Goal: Information Seeking & Learning: Learn about a topic

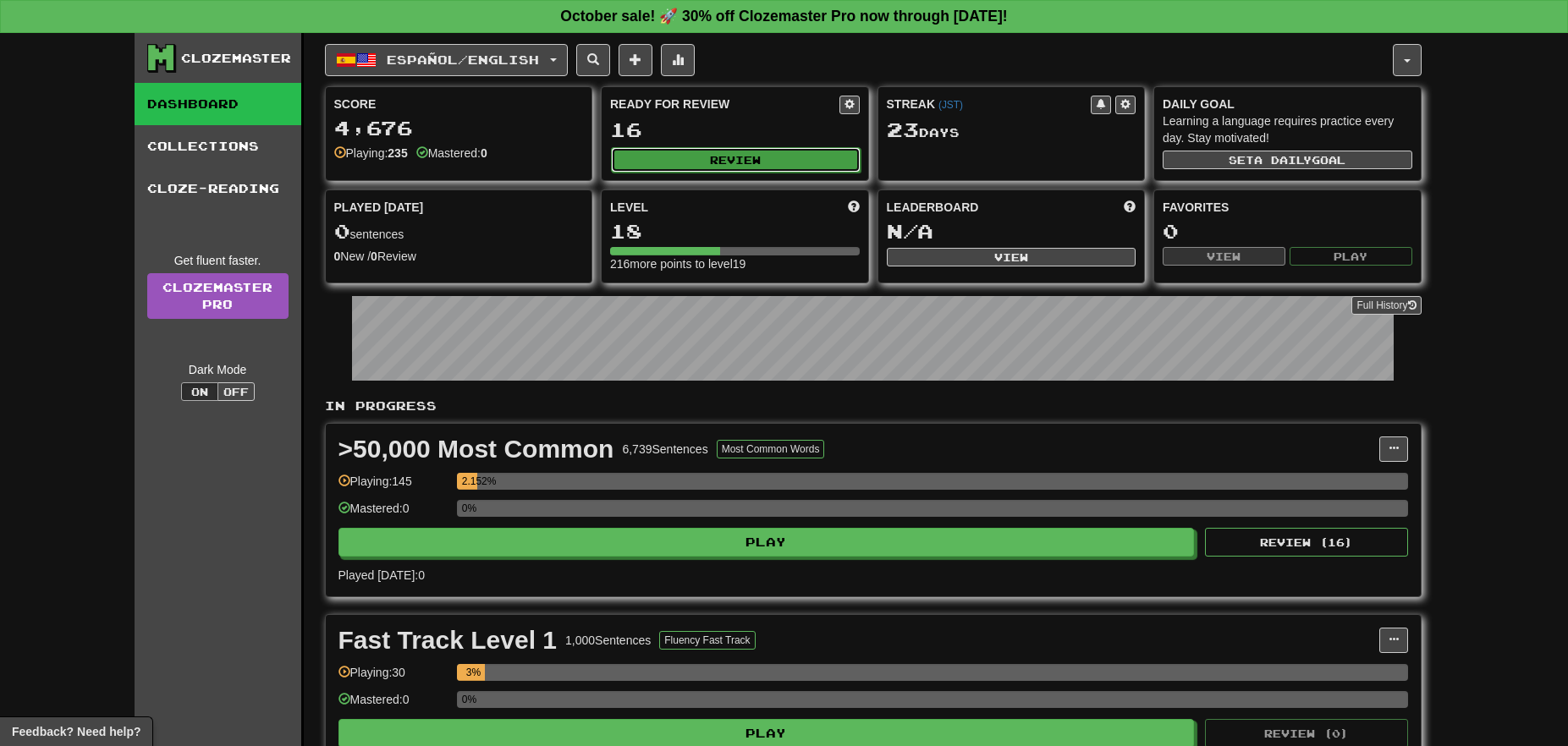
click at [709, 158] on button "Review" at bounding box center [735, 160] width 250 height 25
select select "**"
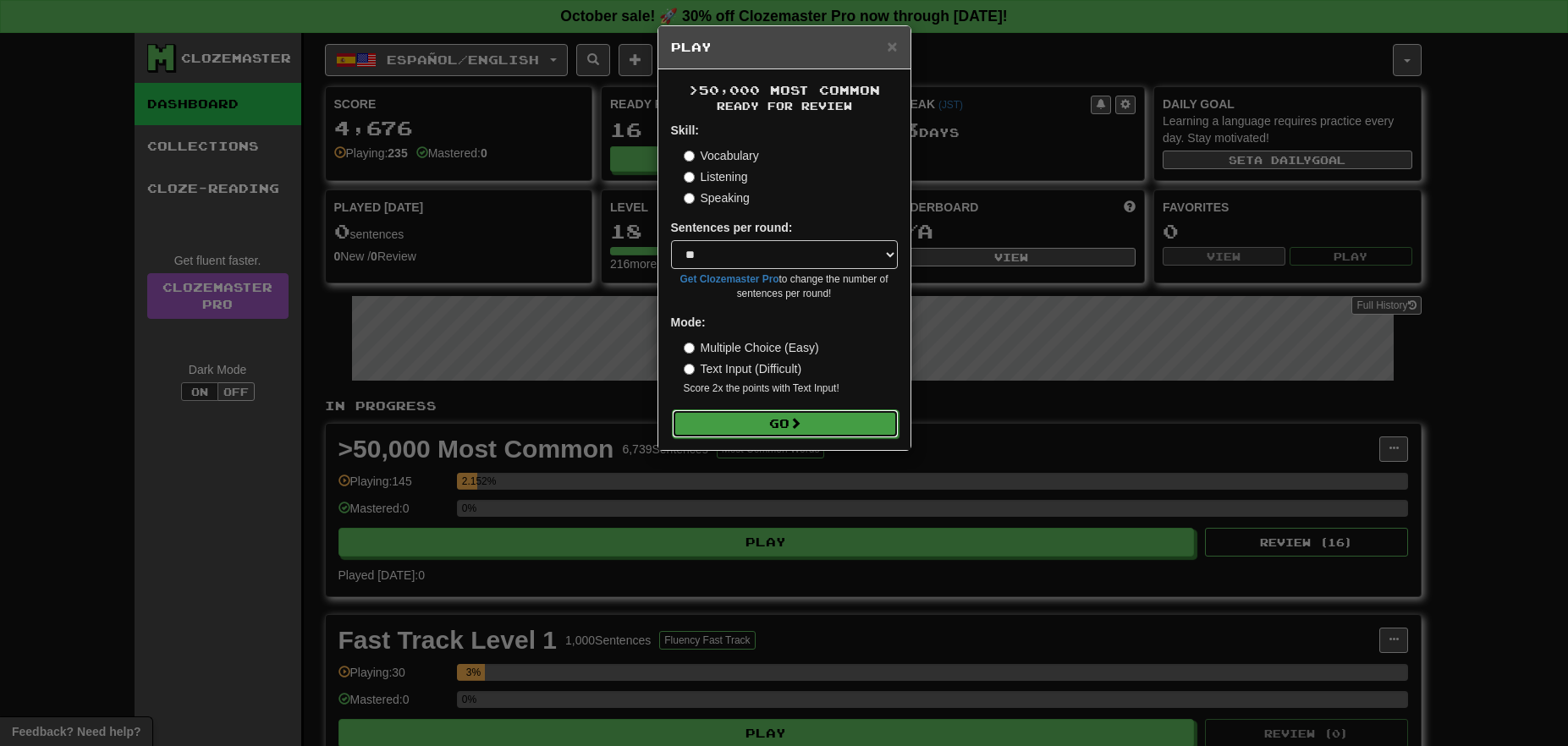
click at [776, 423] on button "Go" at bounding box center [785, 424] width 227 height 29
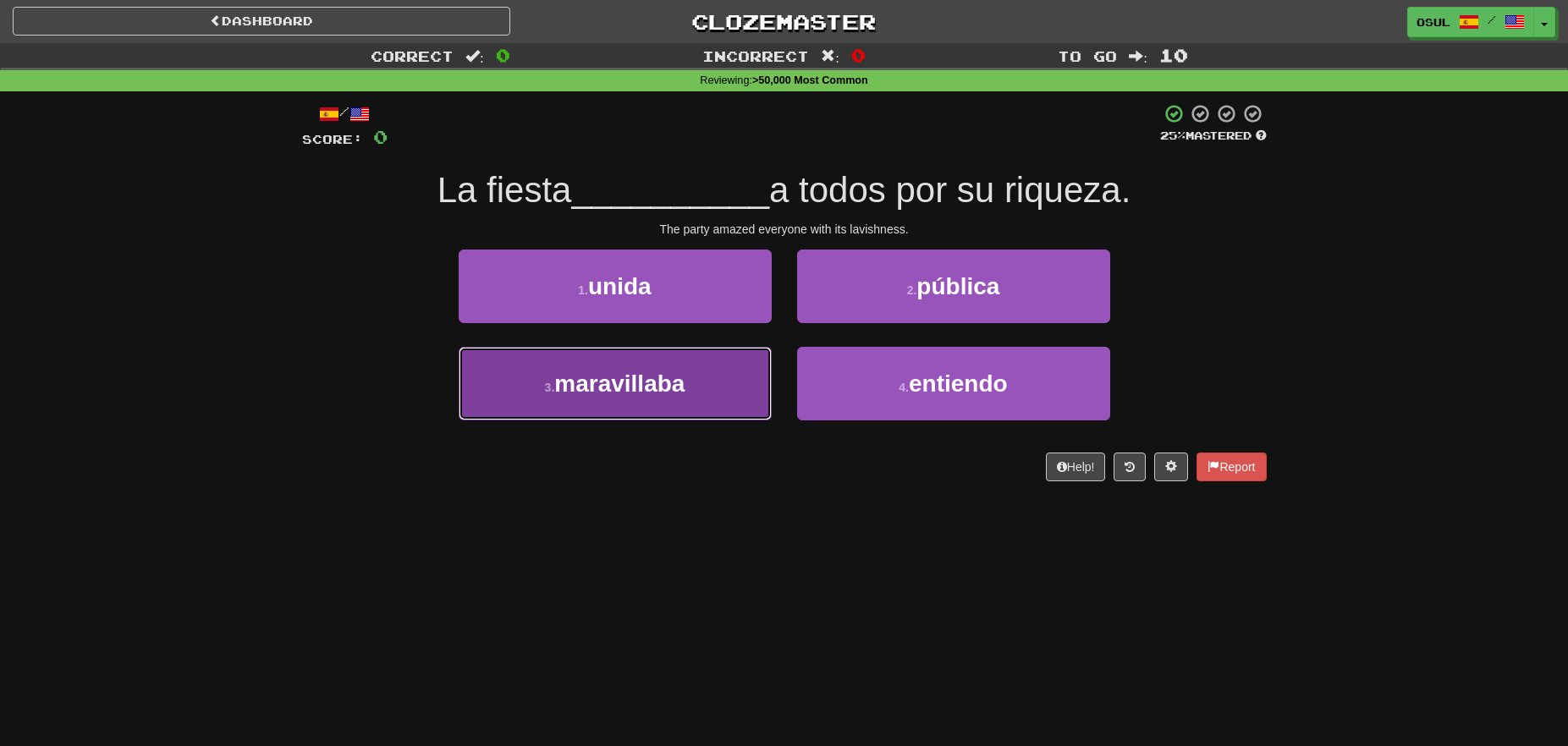
click at [734, 371] on button "3 . maravillaba" at bounding box center [615, 383] width 313 height 74
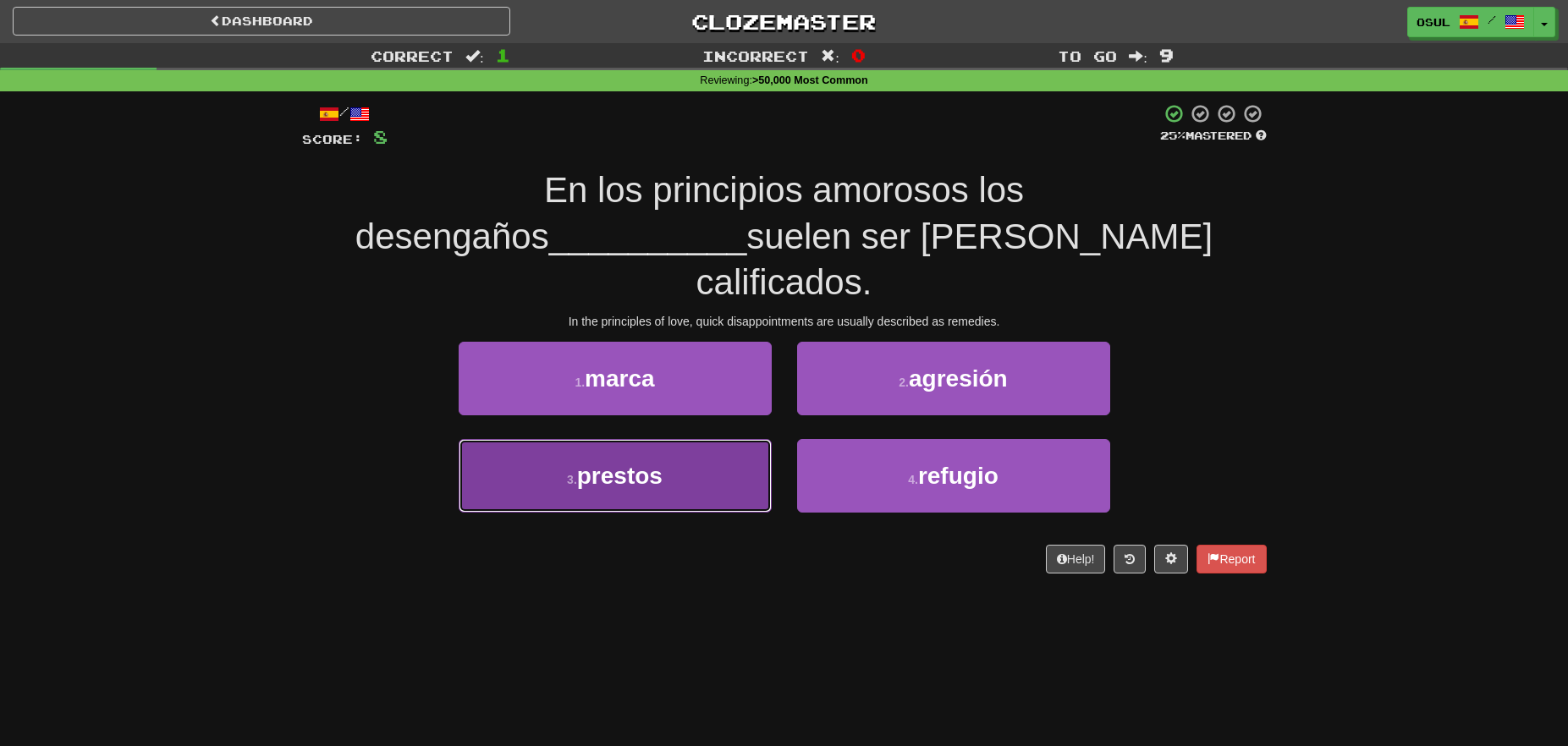
click at [715, 439] on button "3 . prestos" at bounding box center [615, 476] width 313 height 74
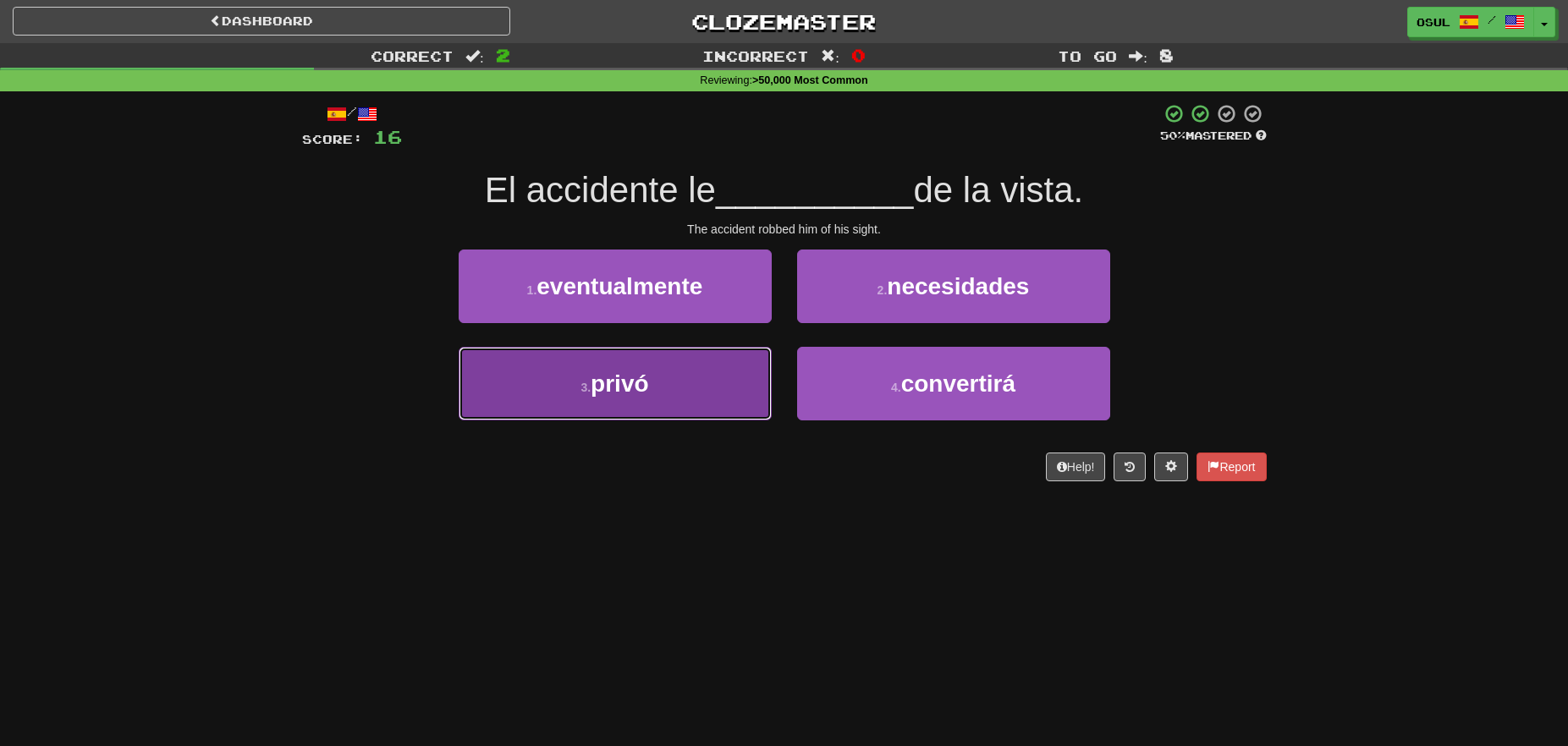
click at [640, 380] on span "privó" at bounding box center [619, 383] width 57 height 26
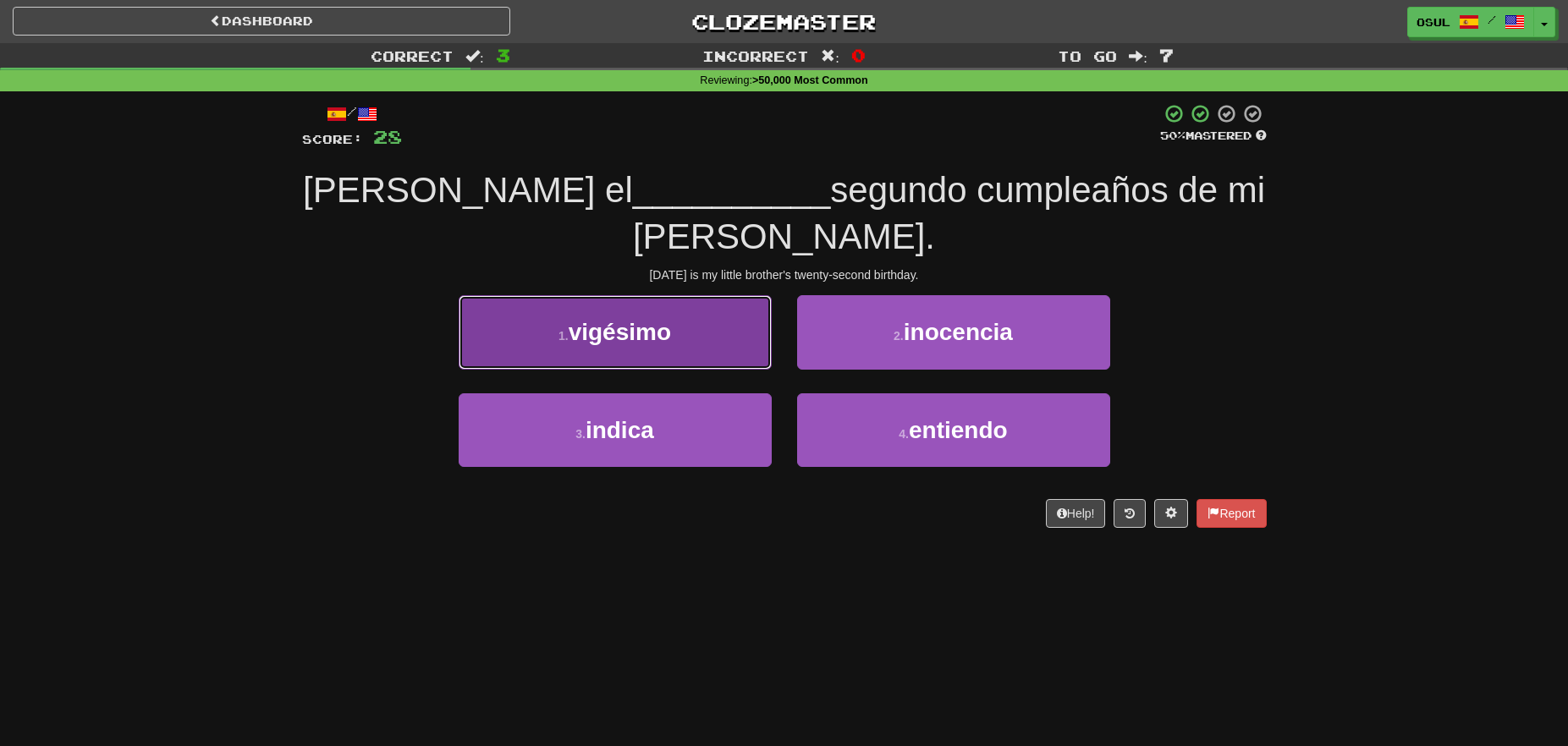
click at [739, 321] on button "1 . vigésimo" at bounding box center [615, 331] width 313 height 74
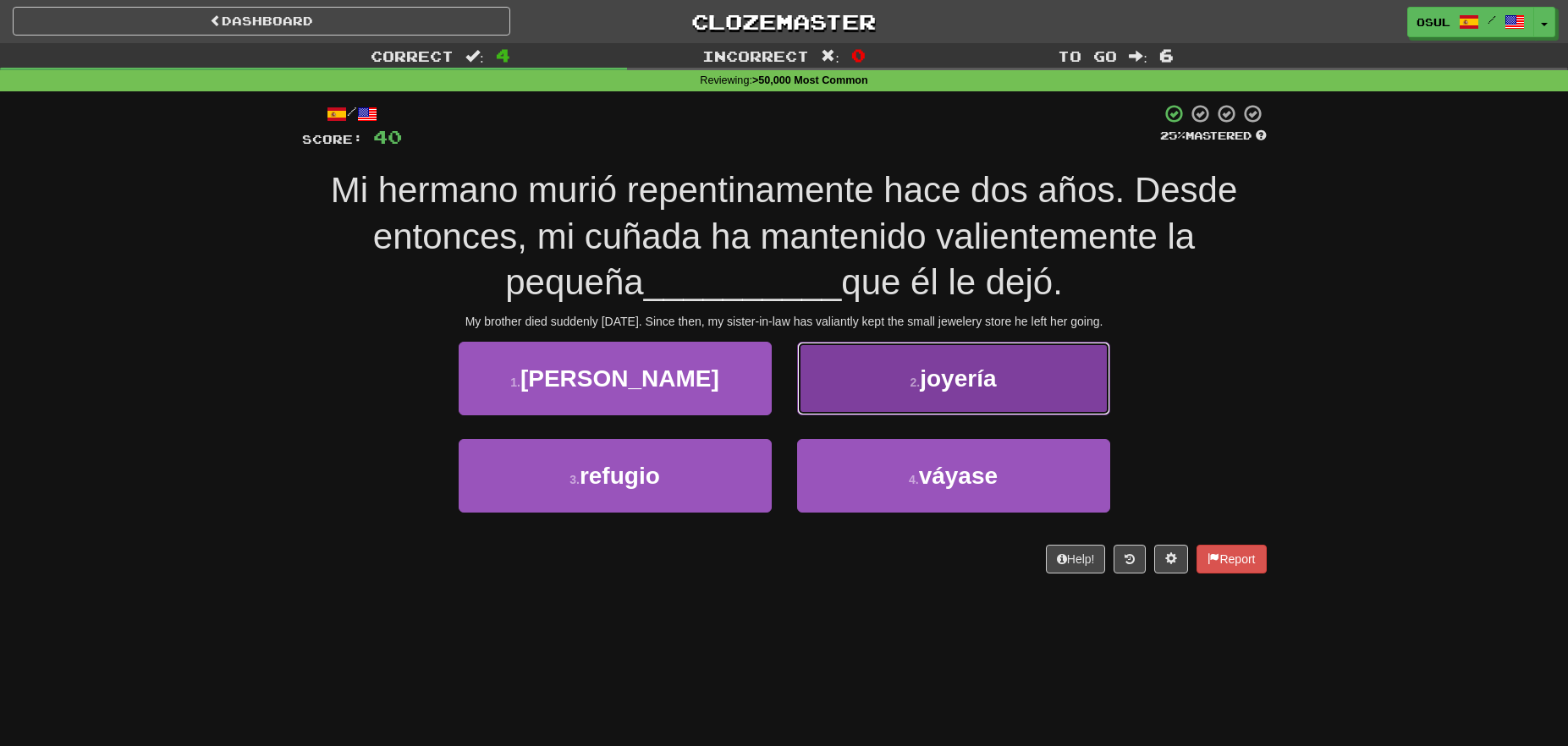
click at [1049, 405] on button "2 . joyería" at bounding box center [953, 378] width 313 height 74
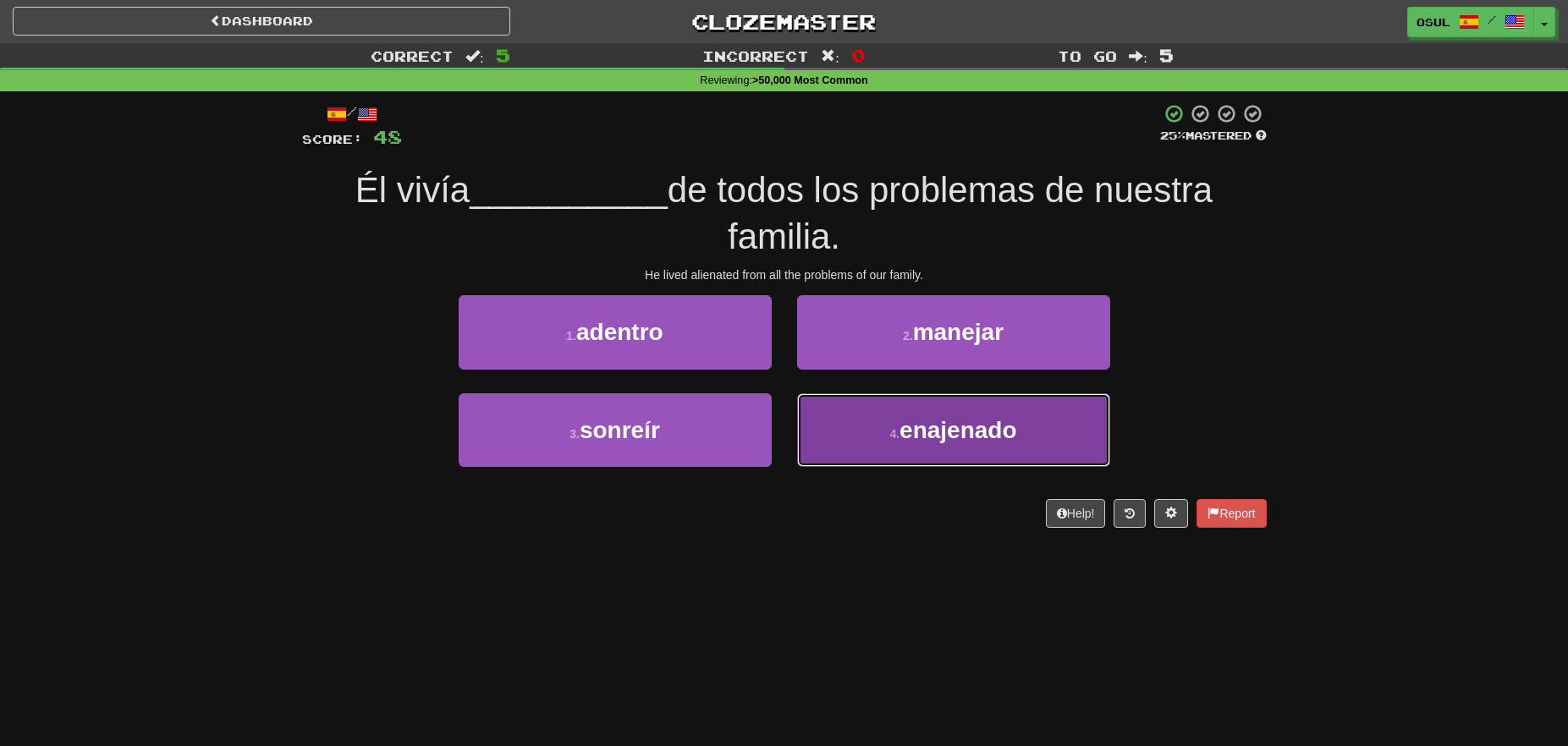
click at [1040, 427] on button "4 . enajenado" at bounding box center [953, 429] width 313 height 74
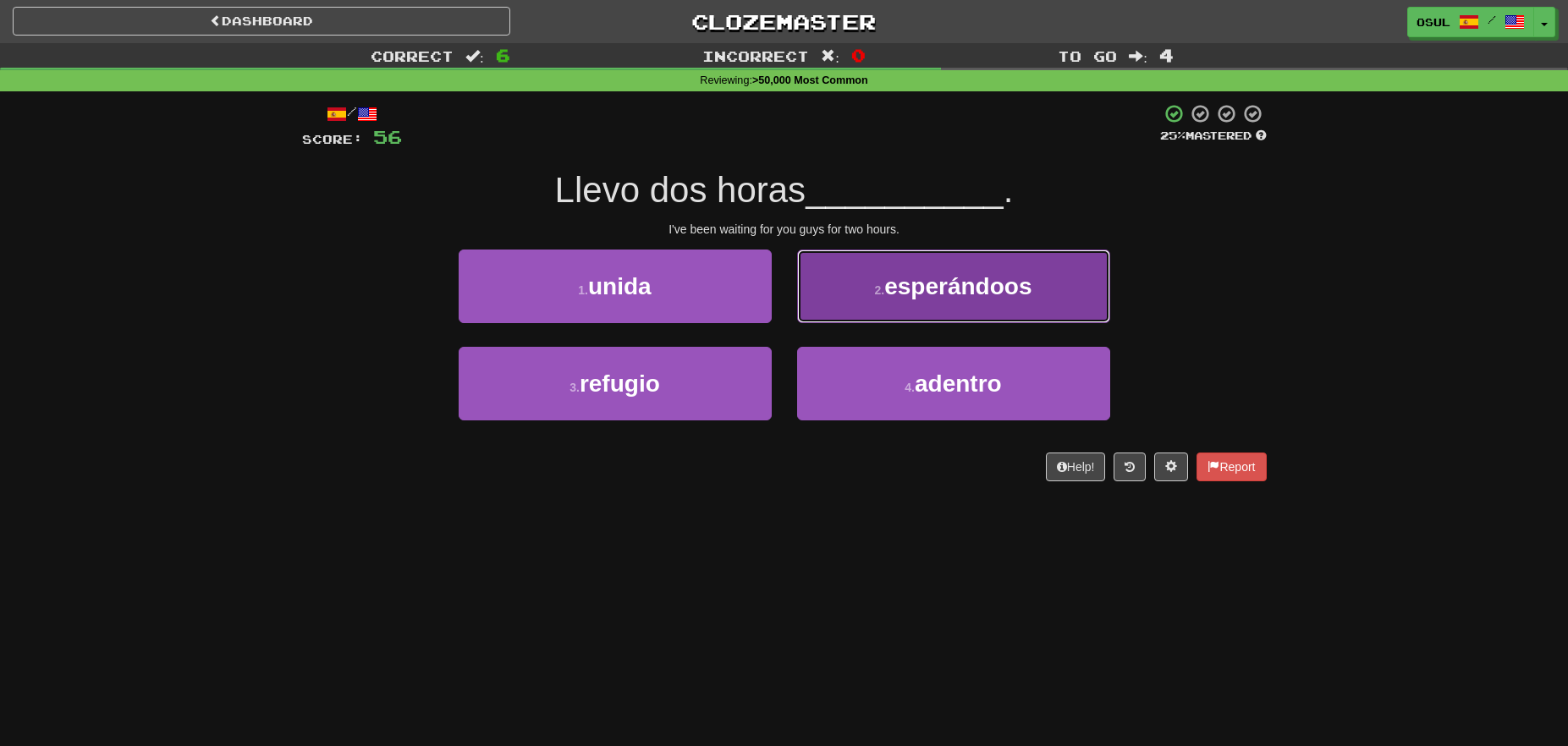
click at [1036, 302] on button "2 . esperándoos" at bounding box center [953, 286] width 313 height 74
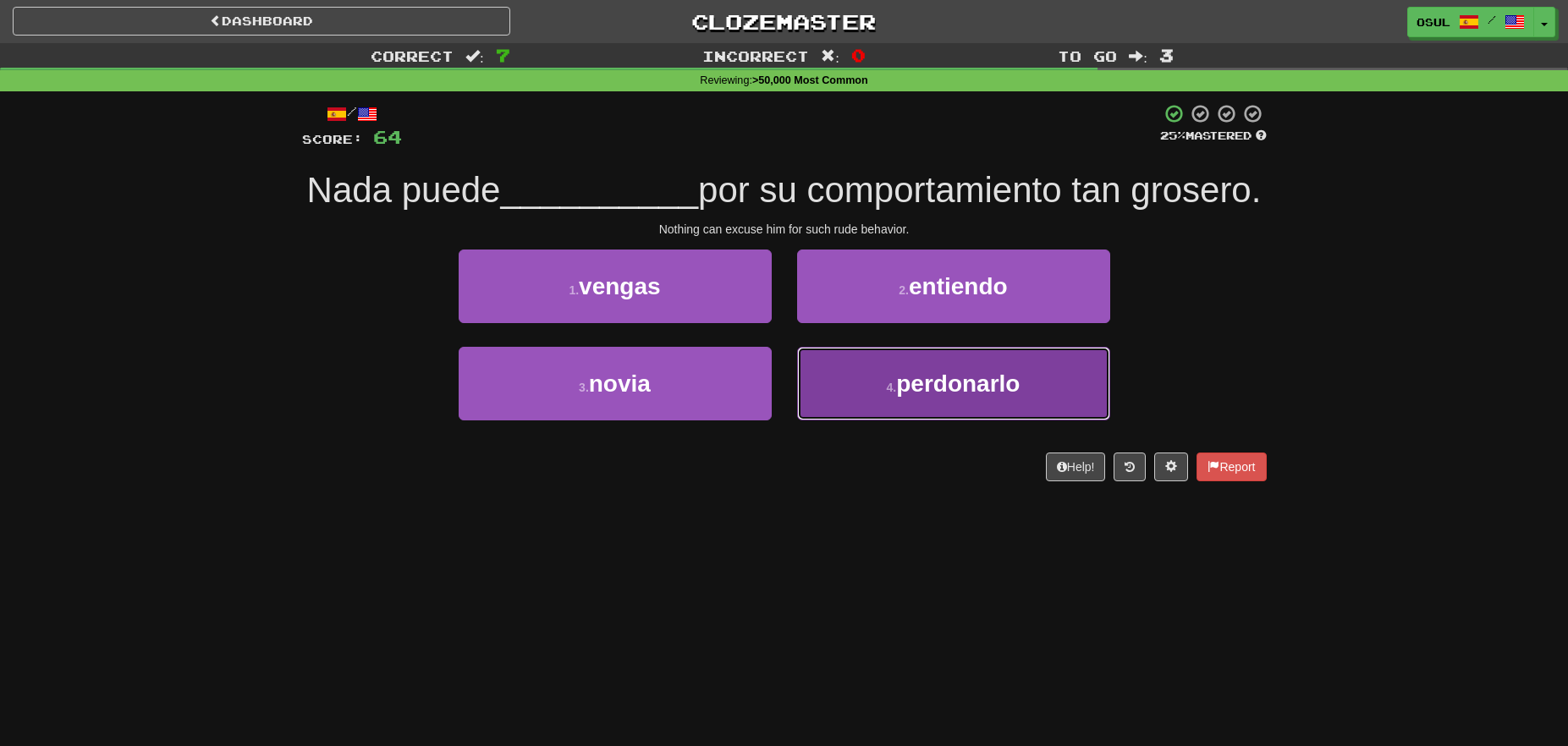
click at [907, 397] on span "perdonarlo" at bounding box center [958, 383] width 123 height 26
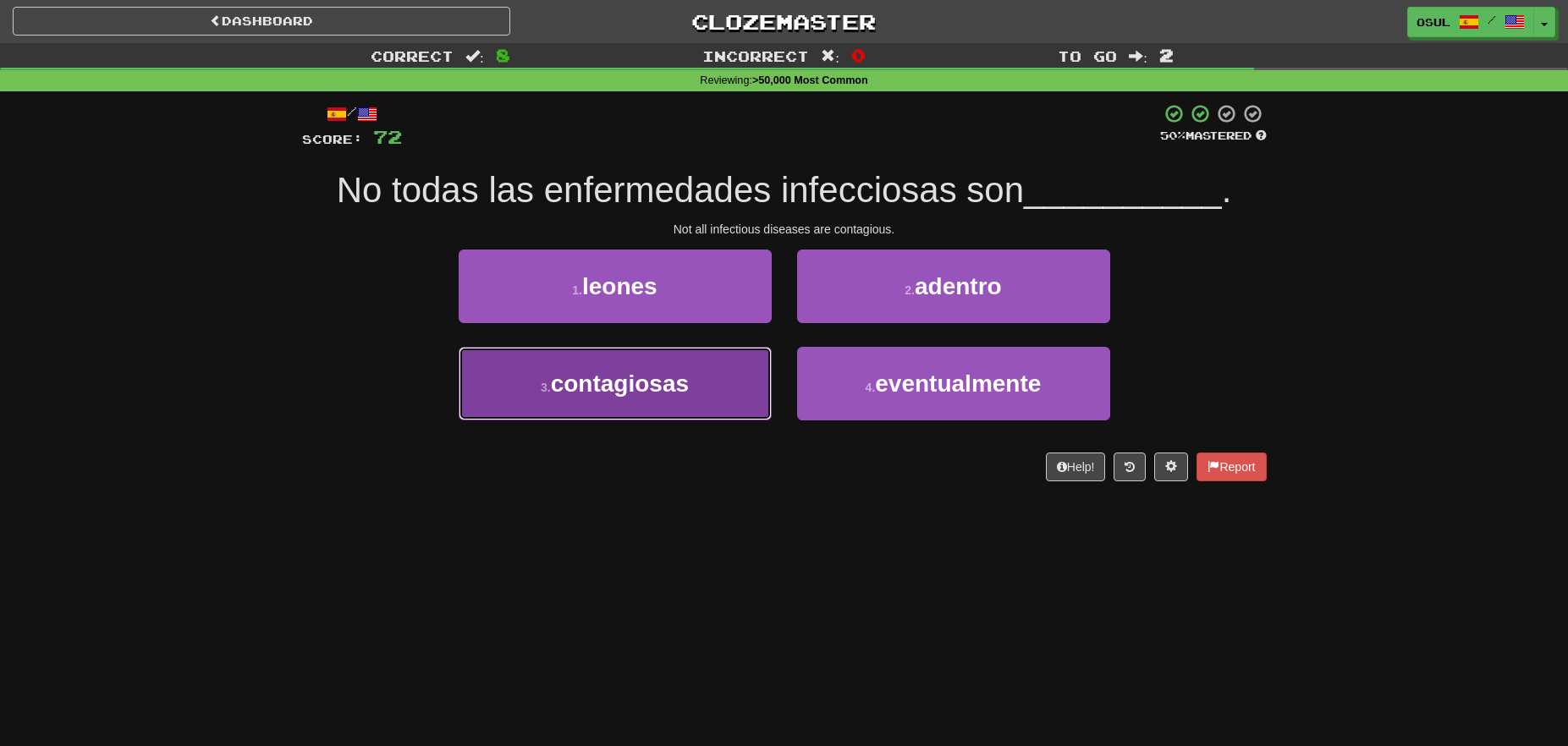
click at [692, 391] on button "3 . contagiosas" at bounding box center [615, 383] width 313 height 74
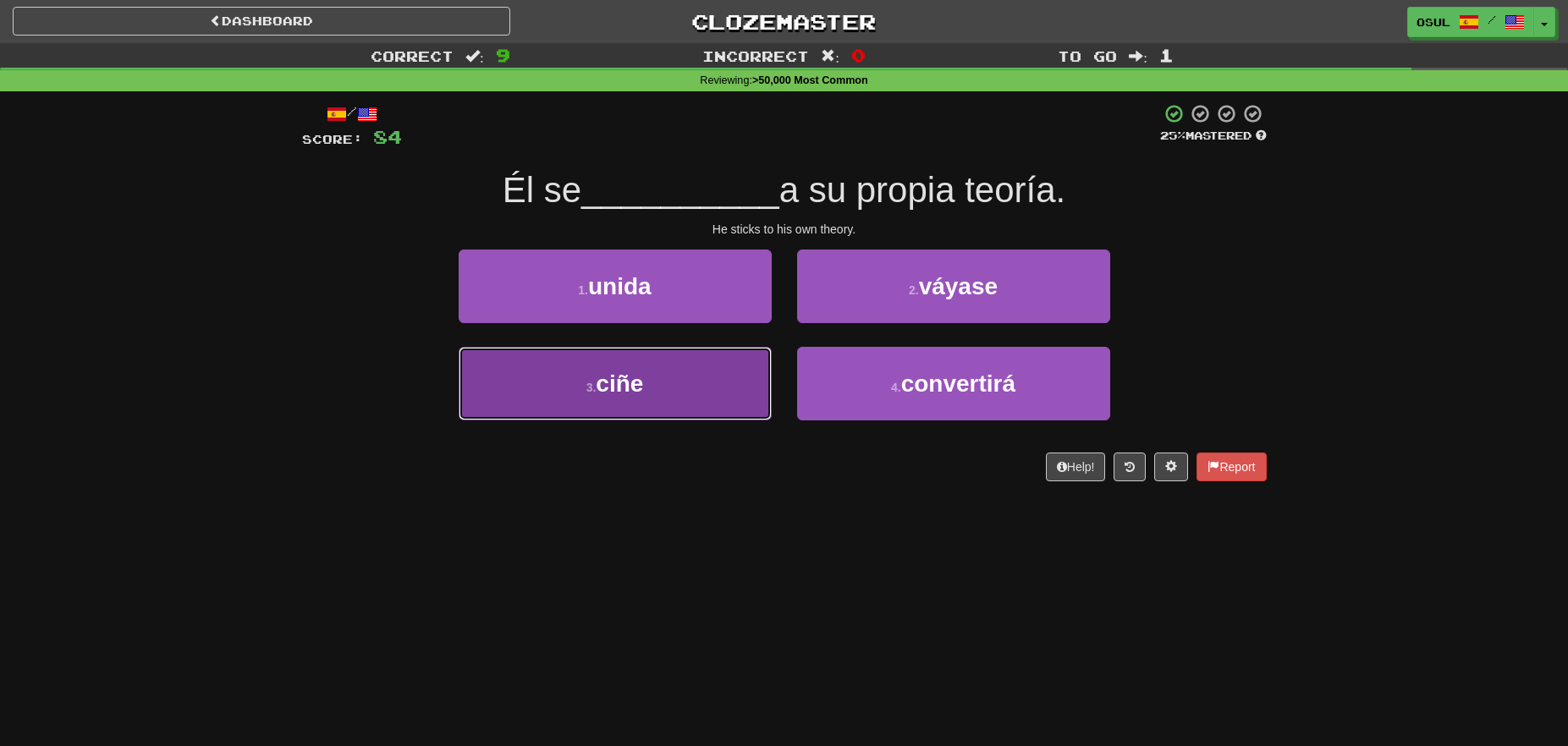
click at [606, 380] on span "ciñe" at bounding box center [619, 383] width 47 height 26
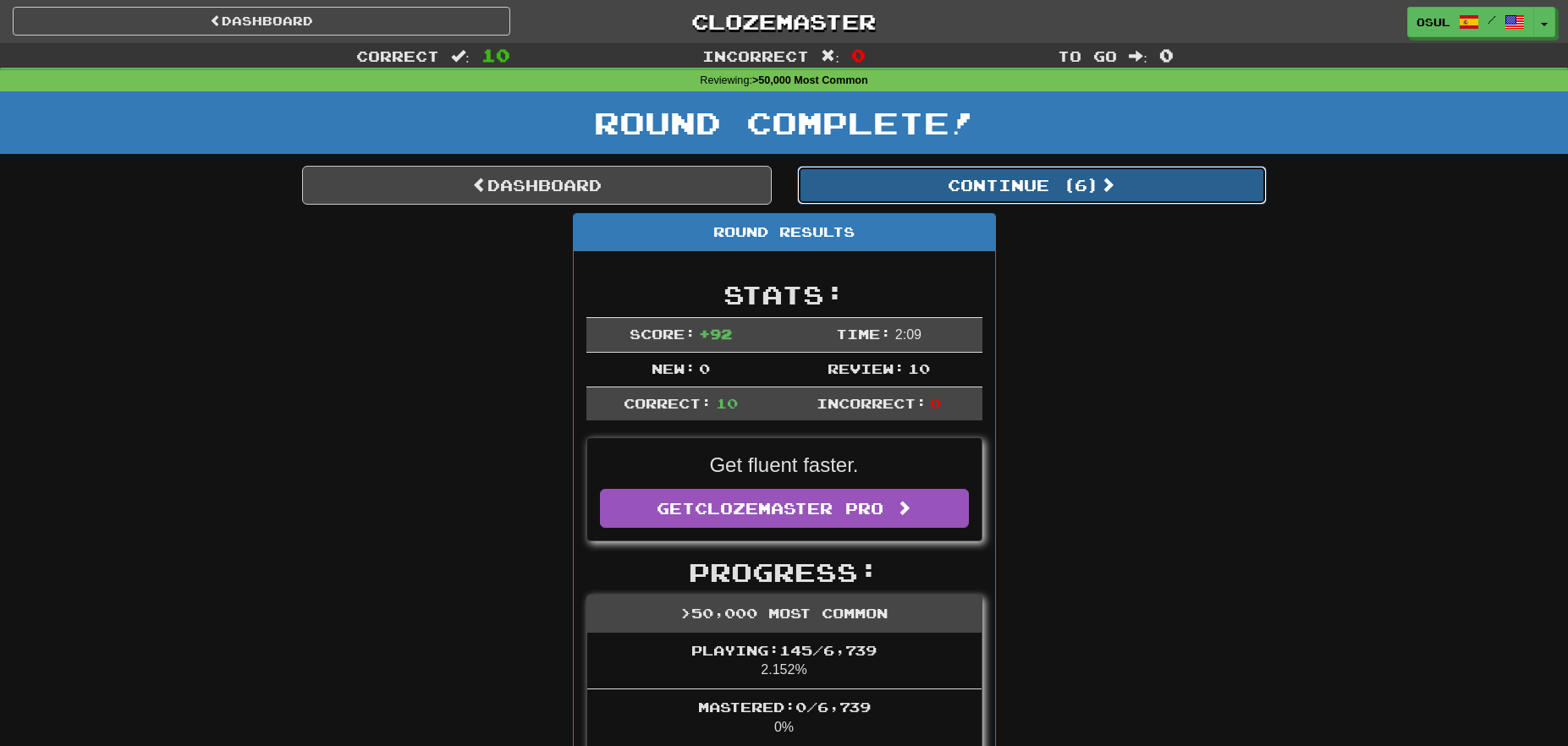
click at [986, 176] on button "Continue ( 6 )" at bounding box center [1031, 185] width 469 height 39
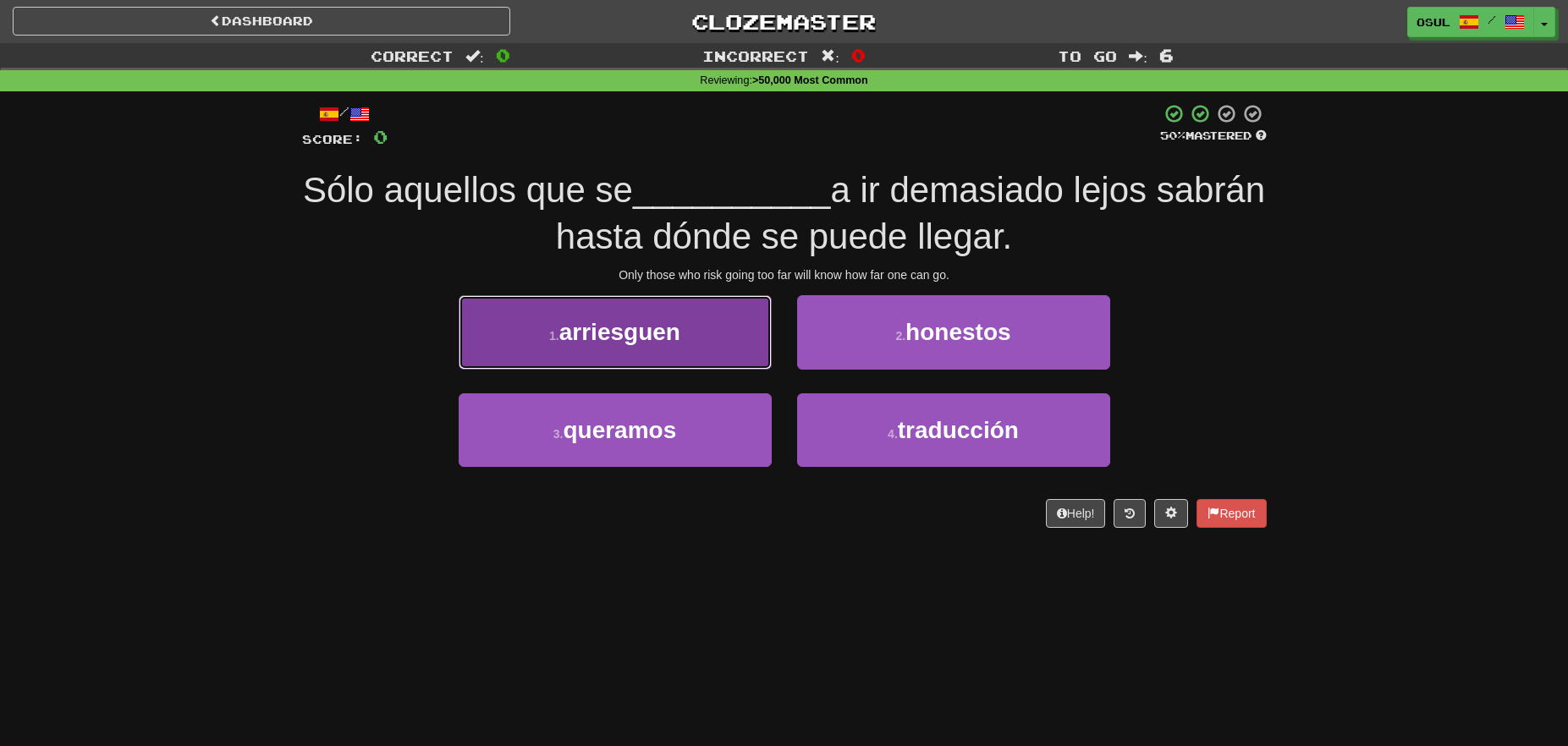
click at [590, 309] on button "1 . arriesguen" at bounding box center [615, 331] width 313 height 74
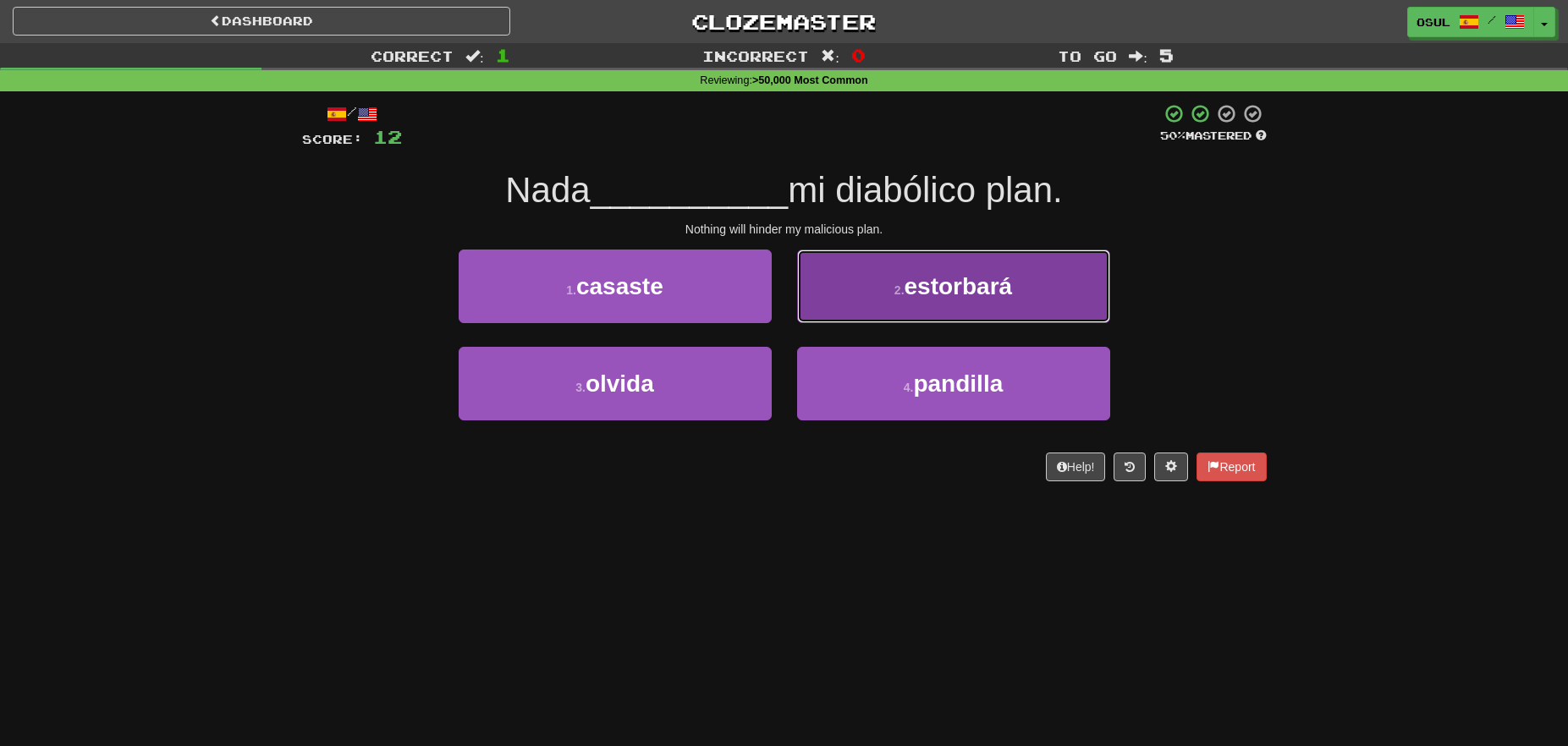
click at [902, 303] on button "2 . estorbará" at bounding box center [953, 286] width 313 height 74
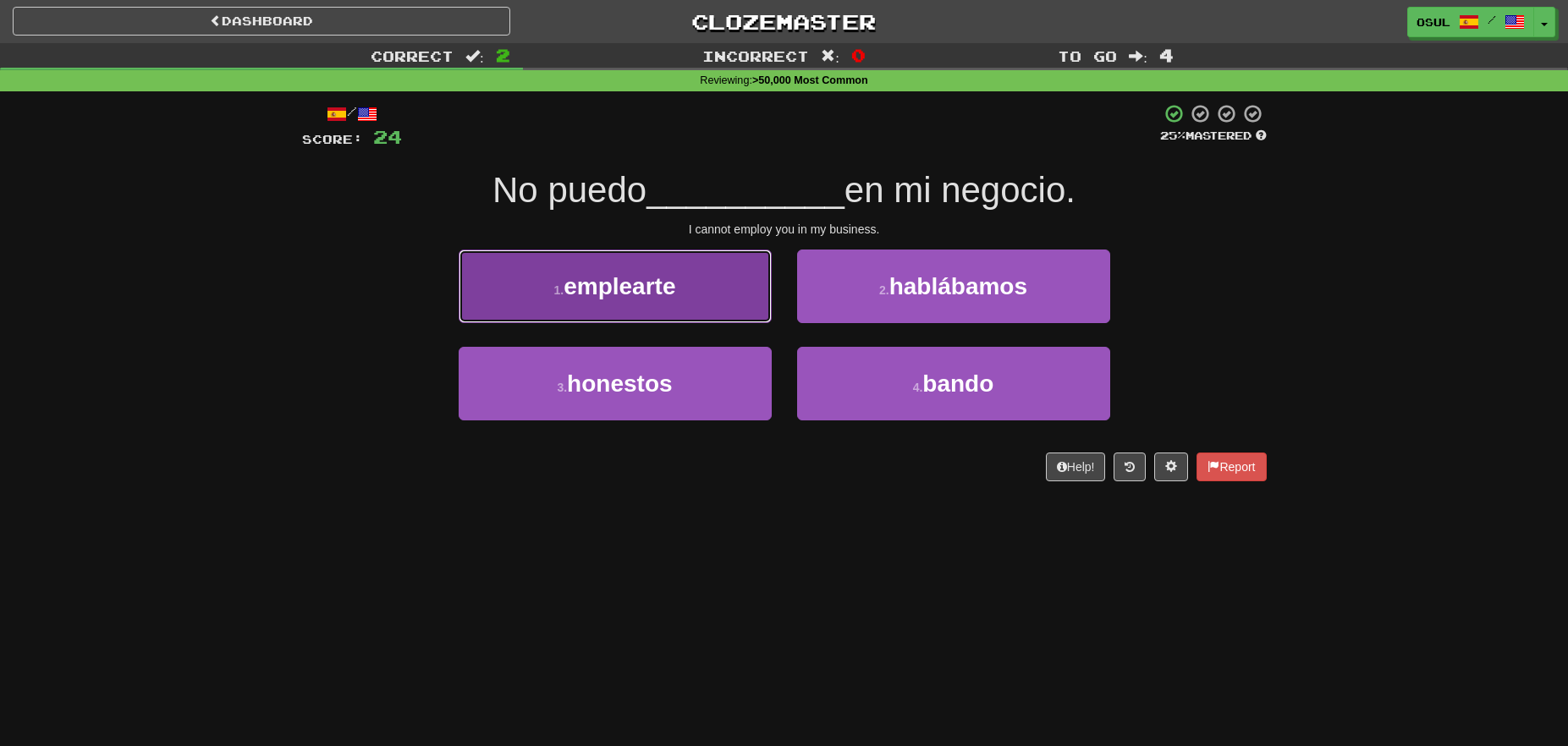
click at [737, 302] on button "1 . emplearte" at bounding box center [615, 286] width 313 height 74
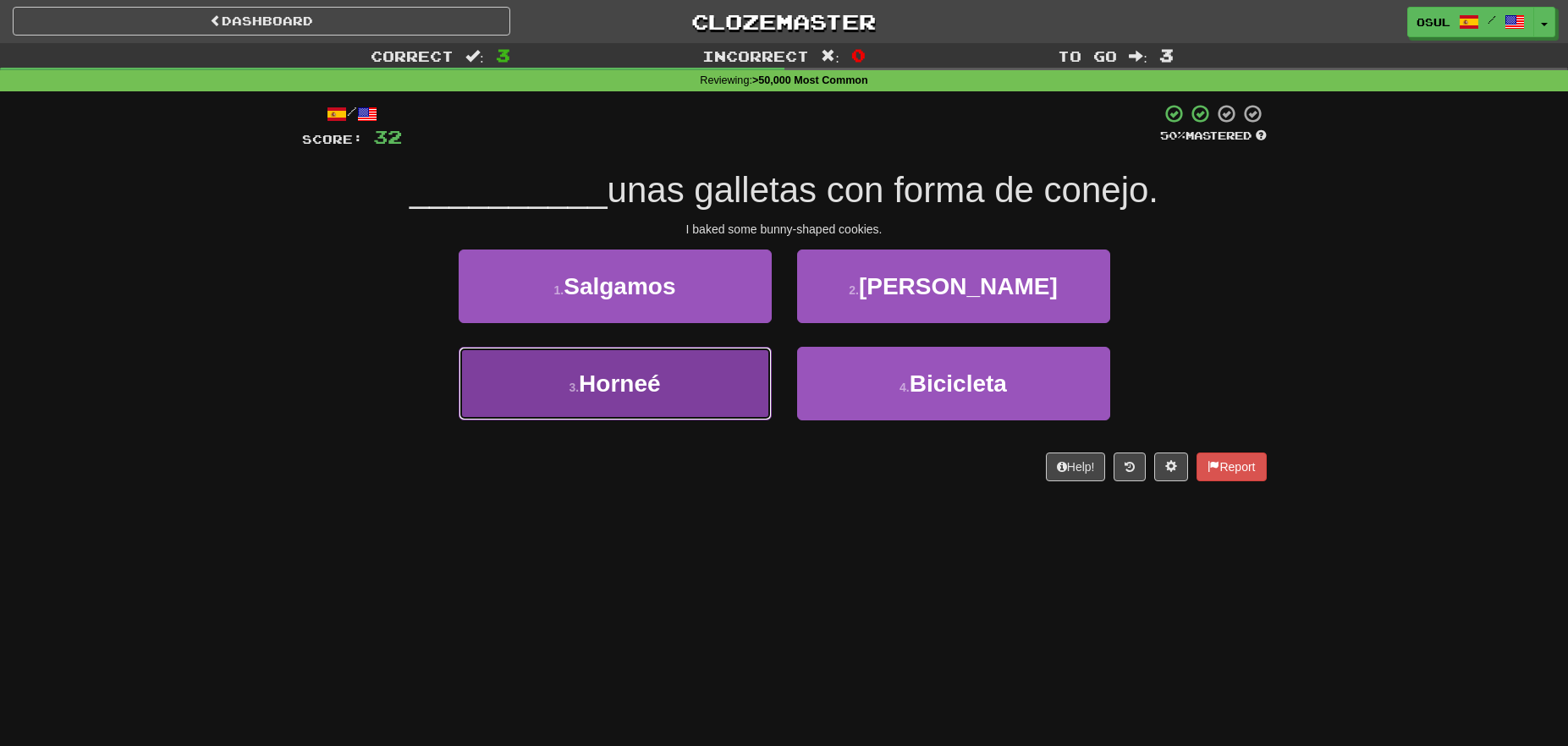
click at [723, 380] on button "3 . Horneé" at bounding box center [615, 383] width 313 height 74
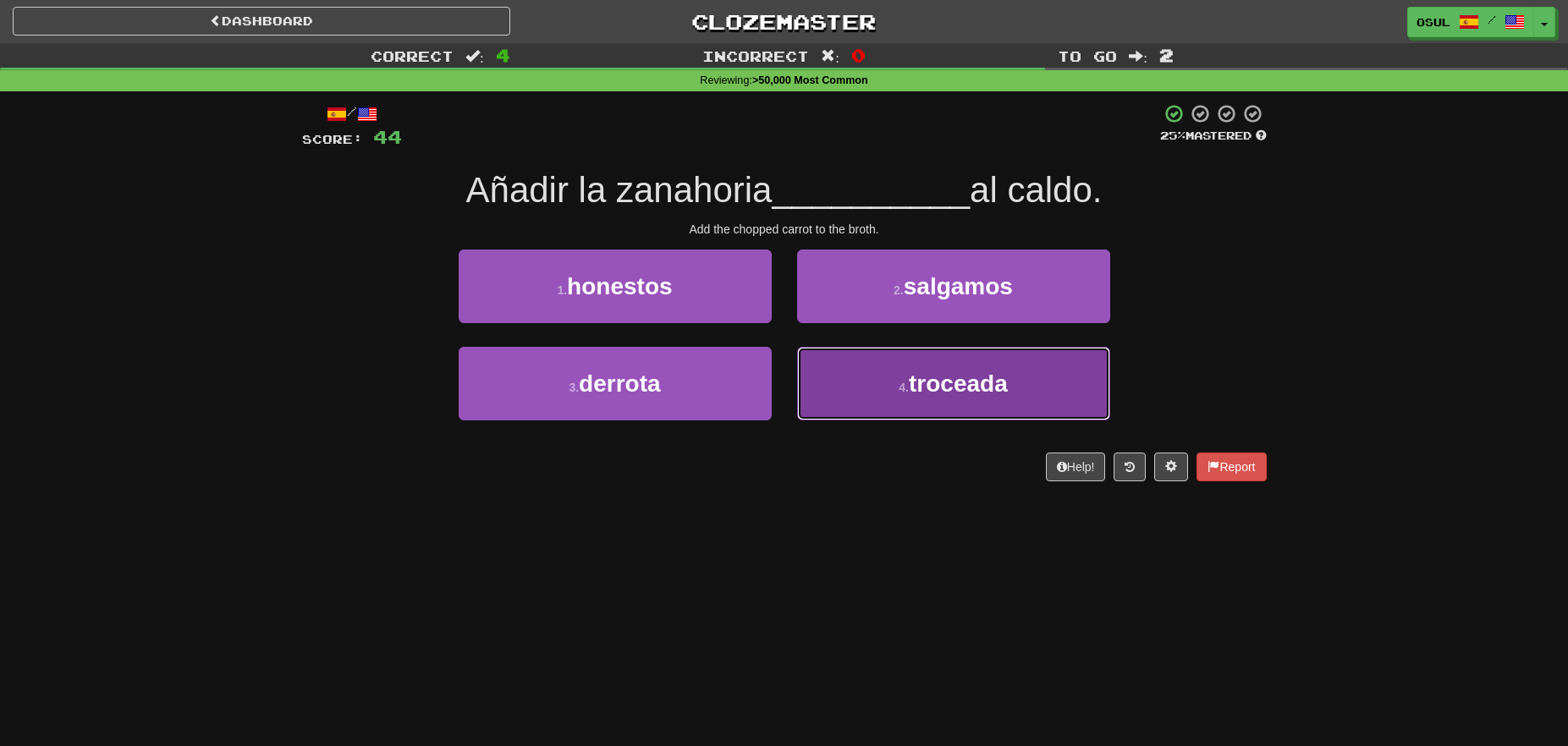
click at [993, 380] on span "troceada" at bounding box center [958, 383] width 99 height 26
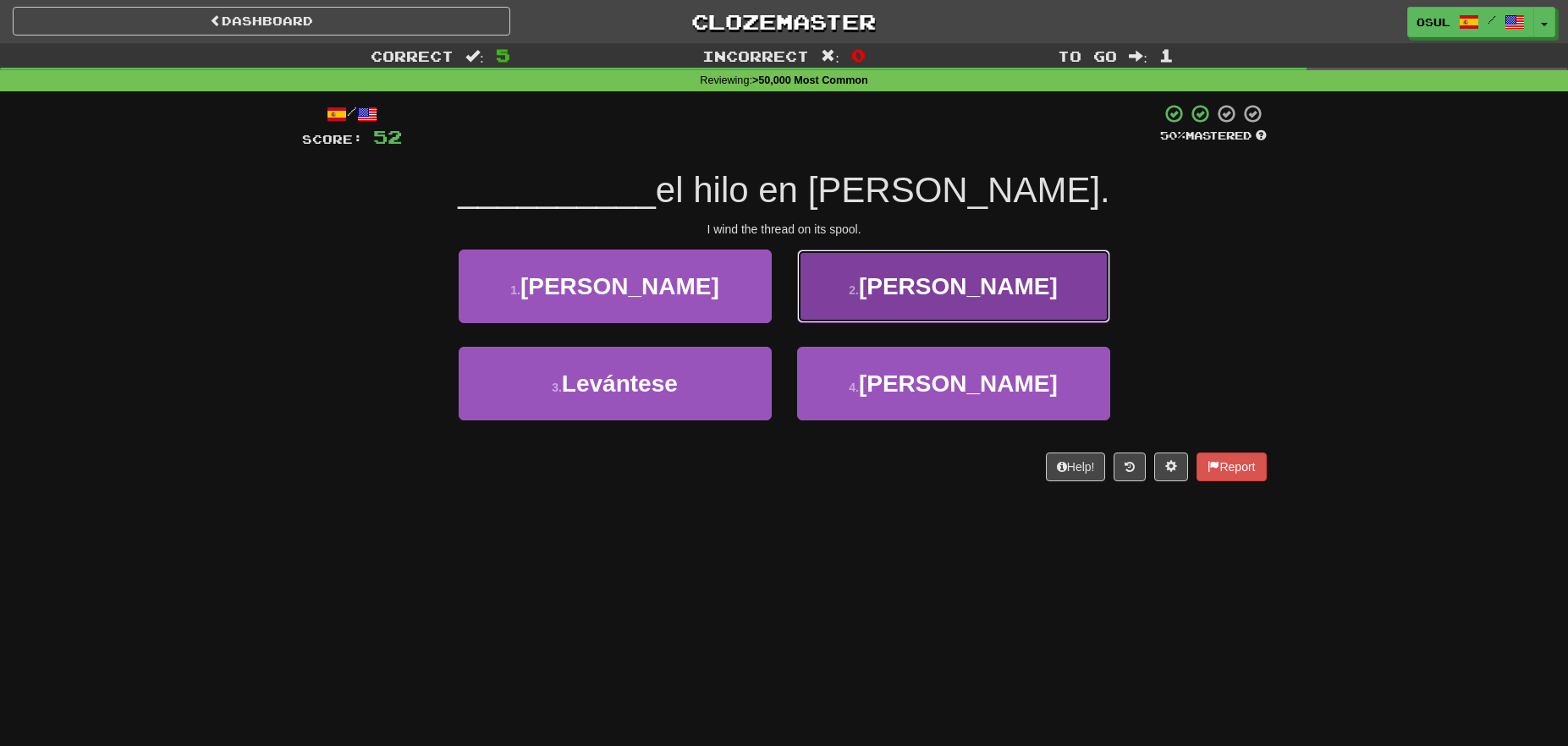
click at [1036, 303] on button "2 . Arrollo" at bounding box center [953, 286] width 313 height 74
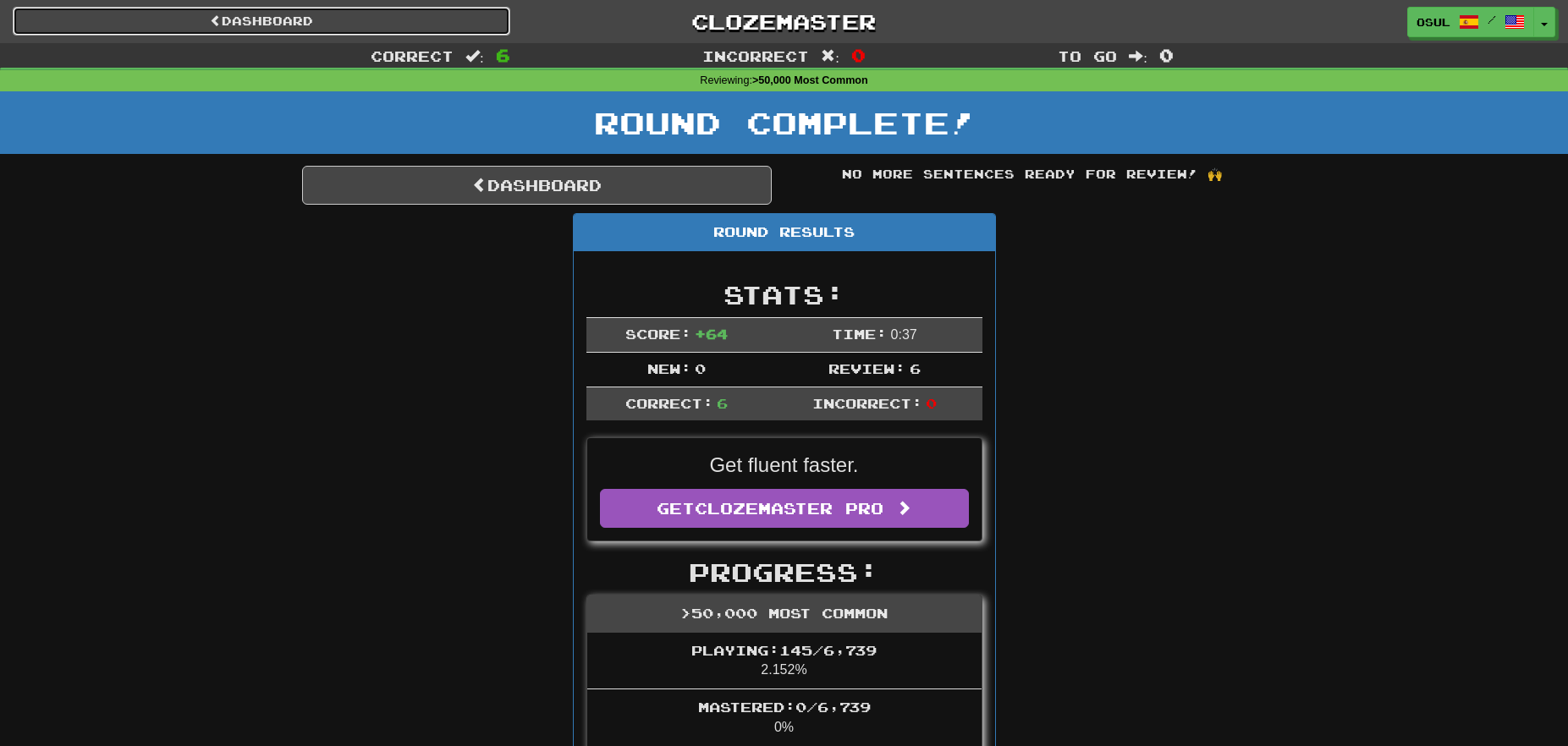
click at [339, 21] on link "Dashboard" at bounding box center [261, 21] width 498 height 29
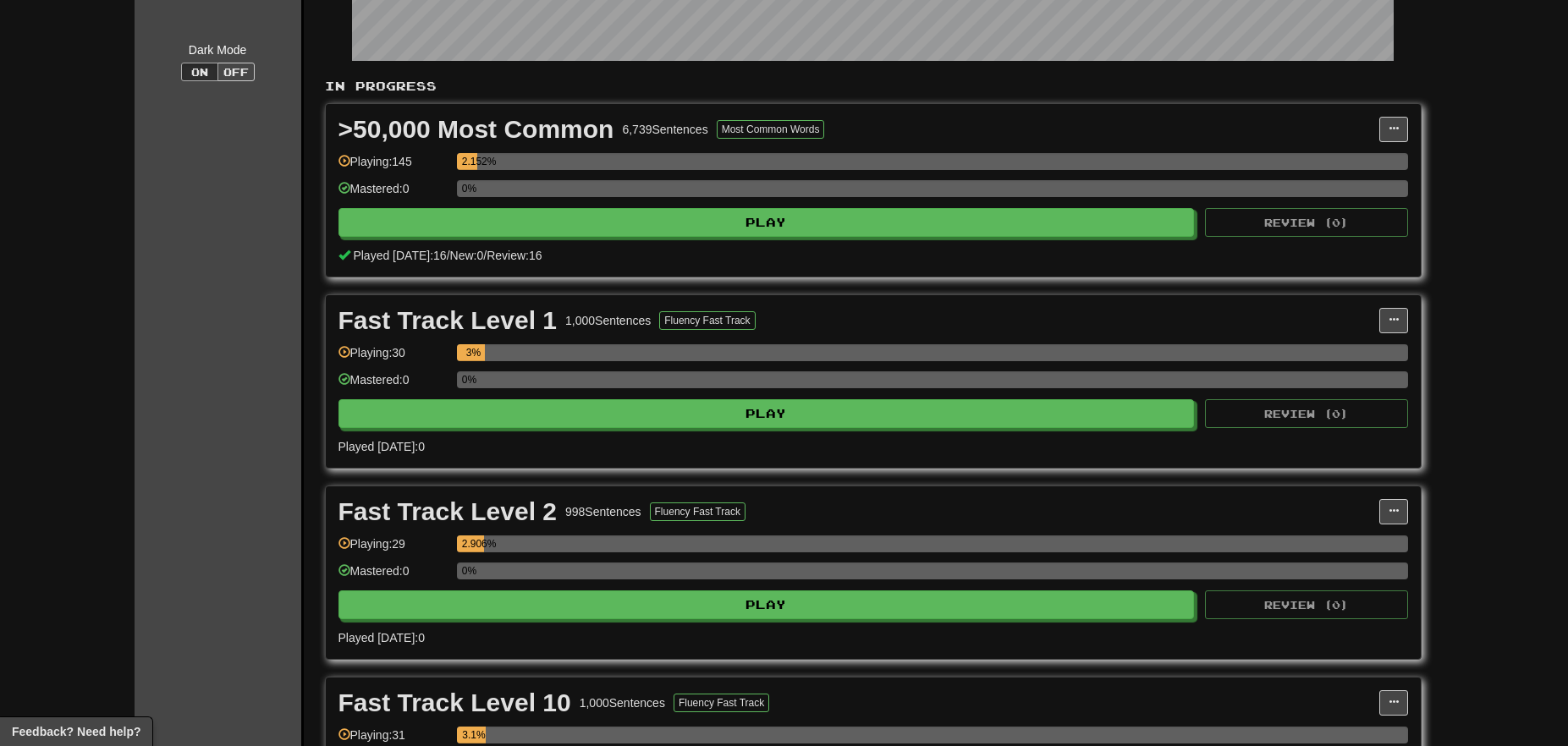
scroll to position [317, 0]
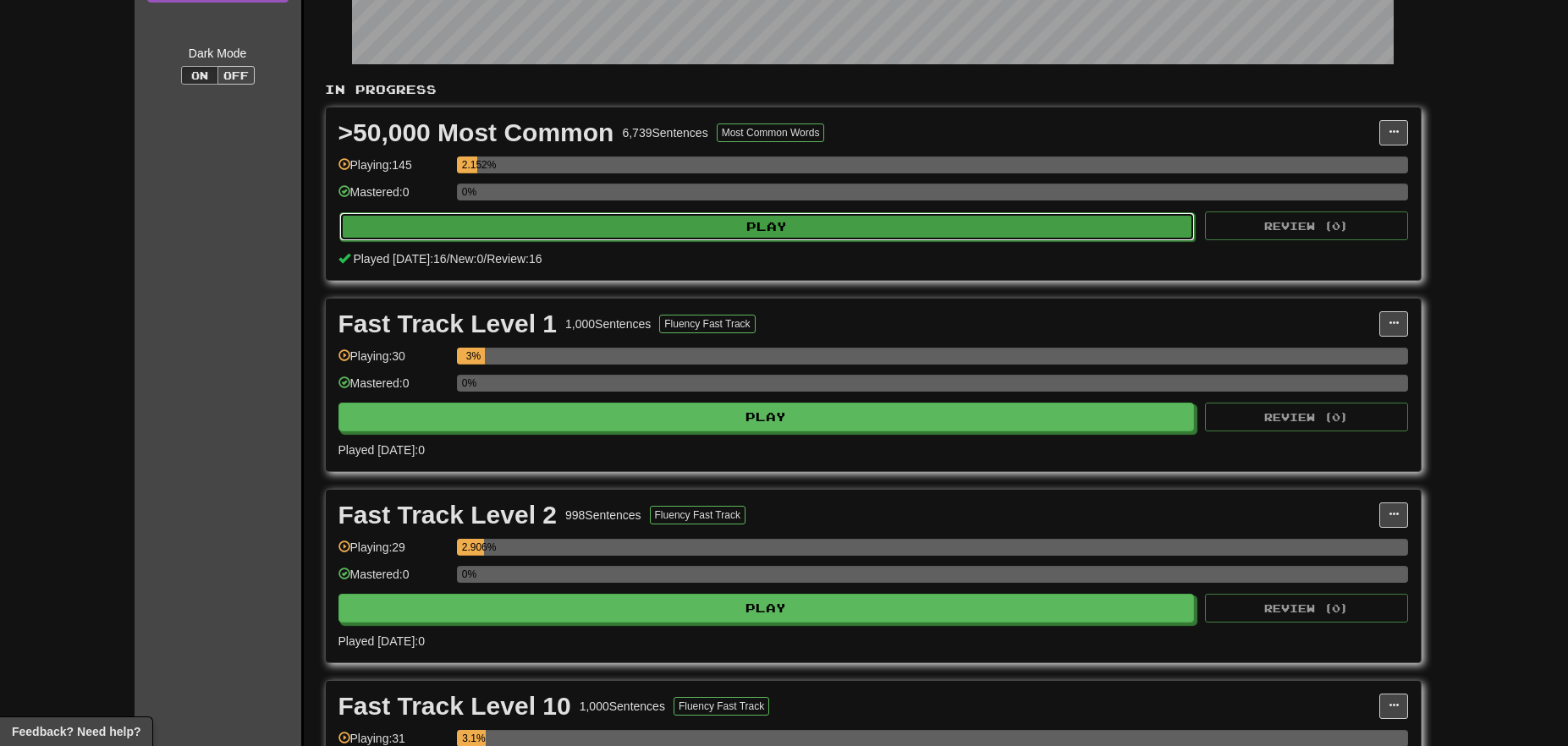
click at [703, 221] on button "Play" at bounding box center [767, 227] width 856 height 29
select select "**"
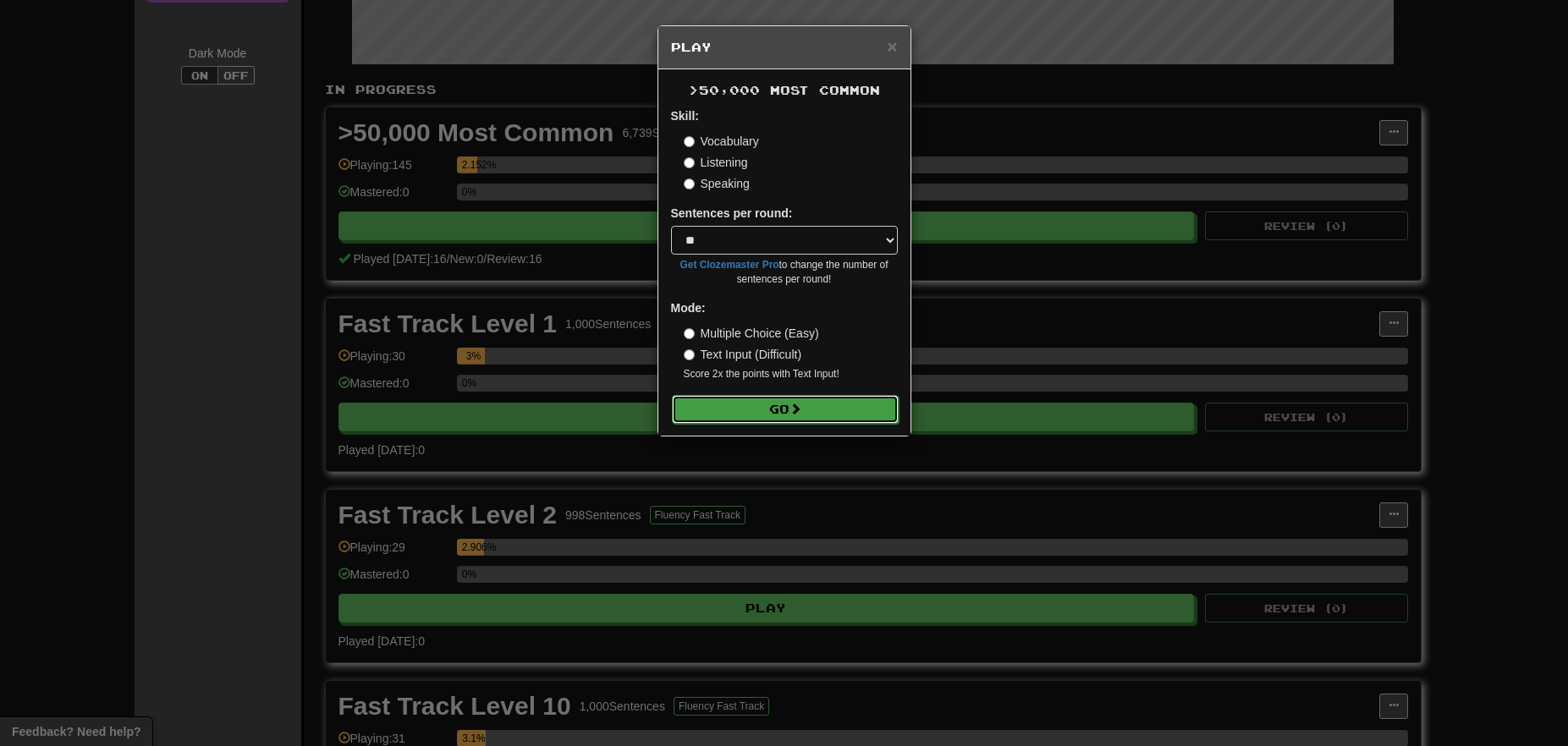
click at [754, 407] on button "Go" at bounding box center [785, 409] width 227 height 29
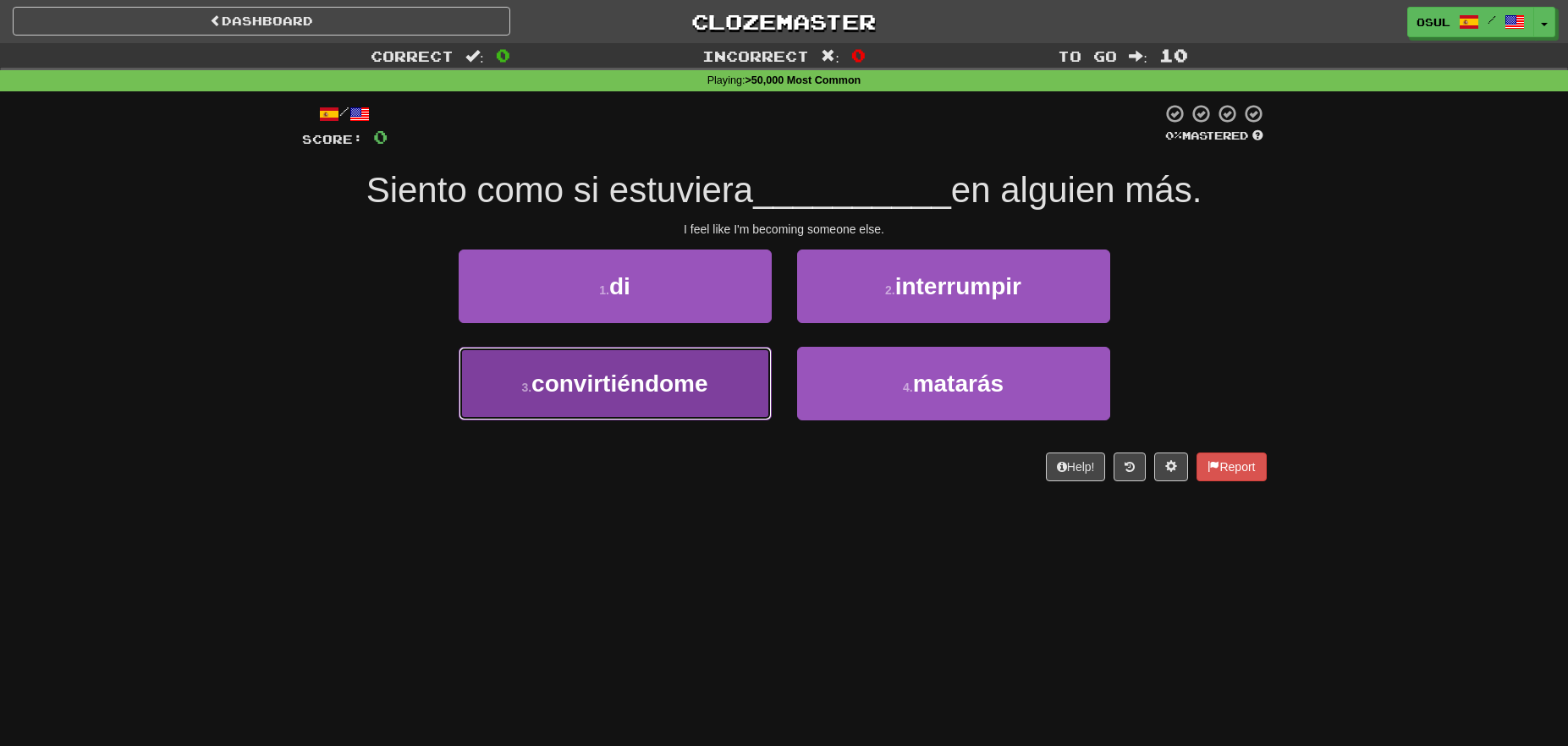
click at [705, 382] on span "convirtiéndome" at bounding box center [619, 383] width 176 height 26
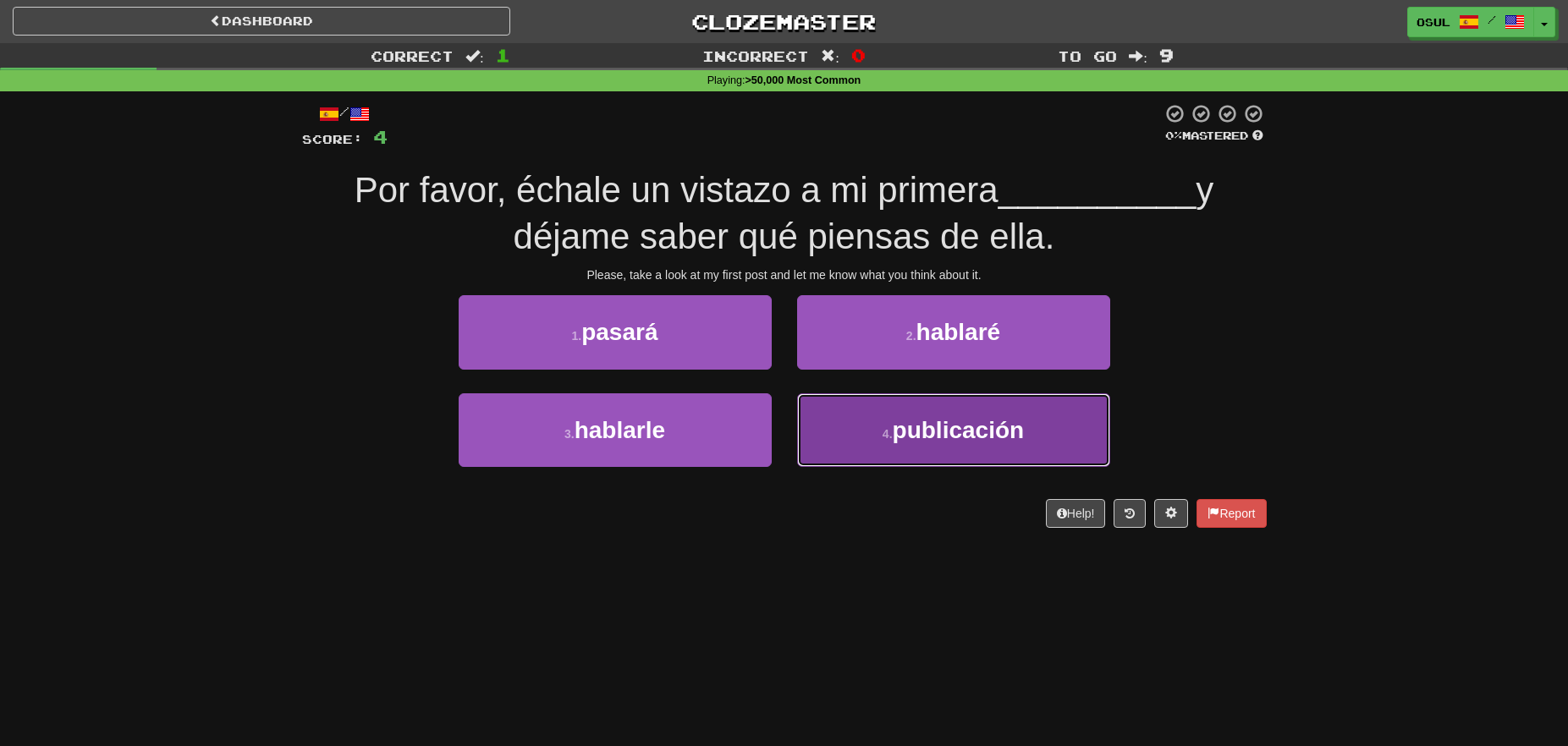
click at [1042, 407] on button "4 . publicación" at bounding box center [953, 429] width 313 height 74
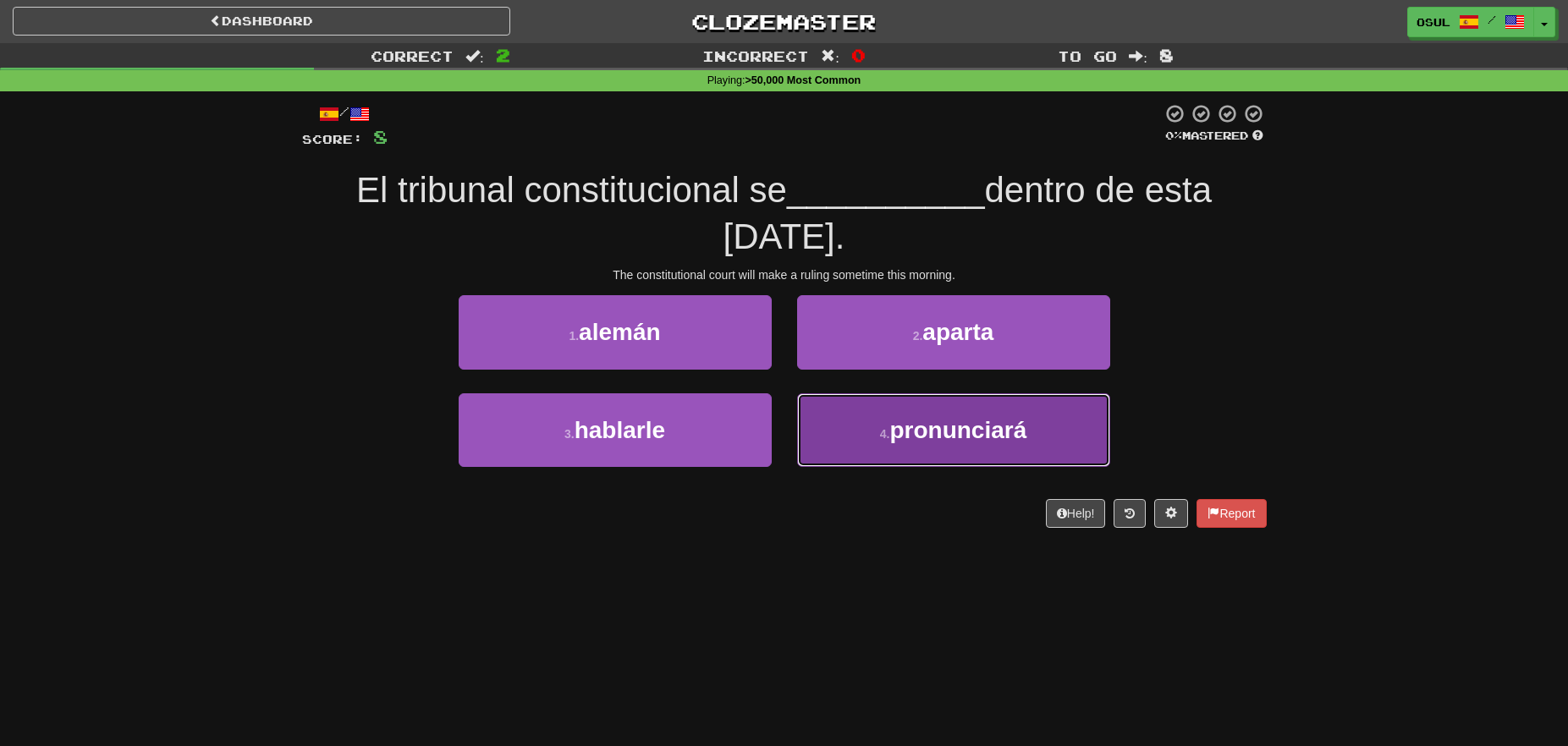
click at [1061, 437] on button "4 . pronunciará" at bounding box center [953, 429] width 313 height 74
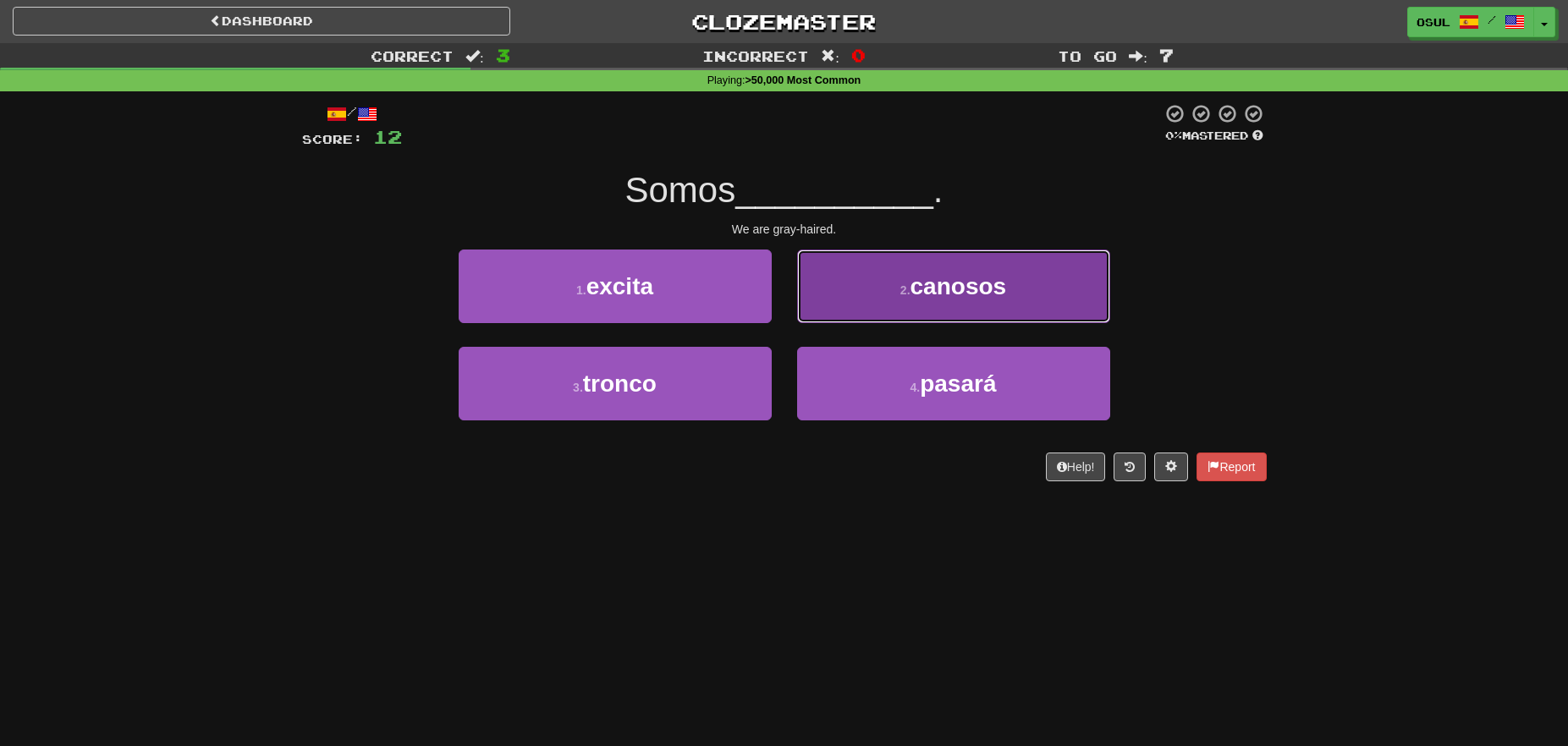
click at [1067, 274] on button "2 . canosos" at bounding box center [953, 286] width 313 height 74
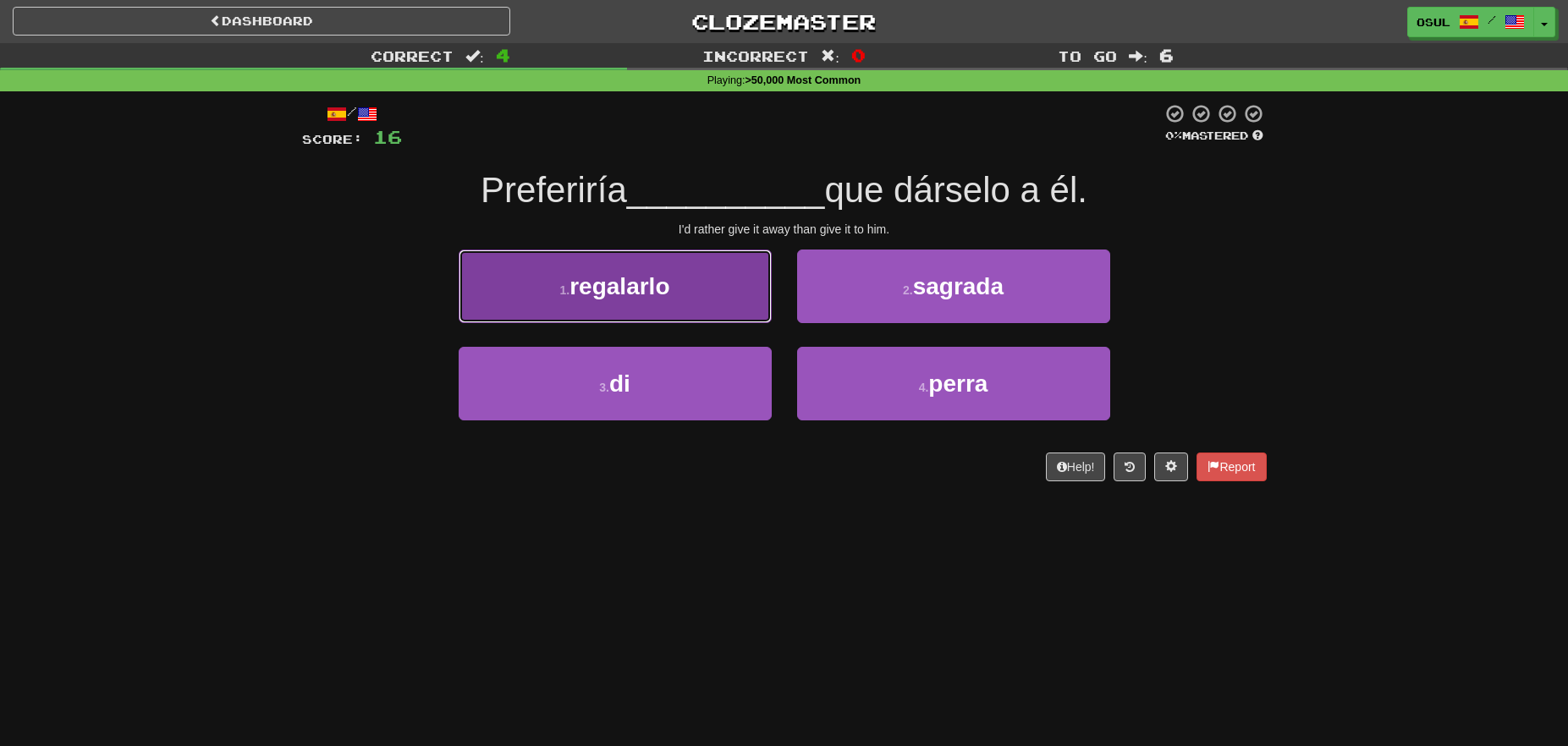
click at [739, 304] on button "1 . regalarlo" at bounding box center [615, 286] width 313 height 74
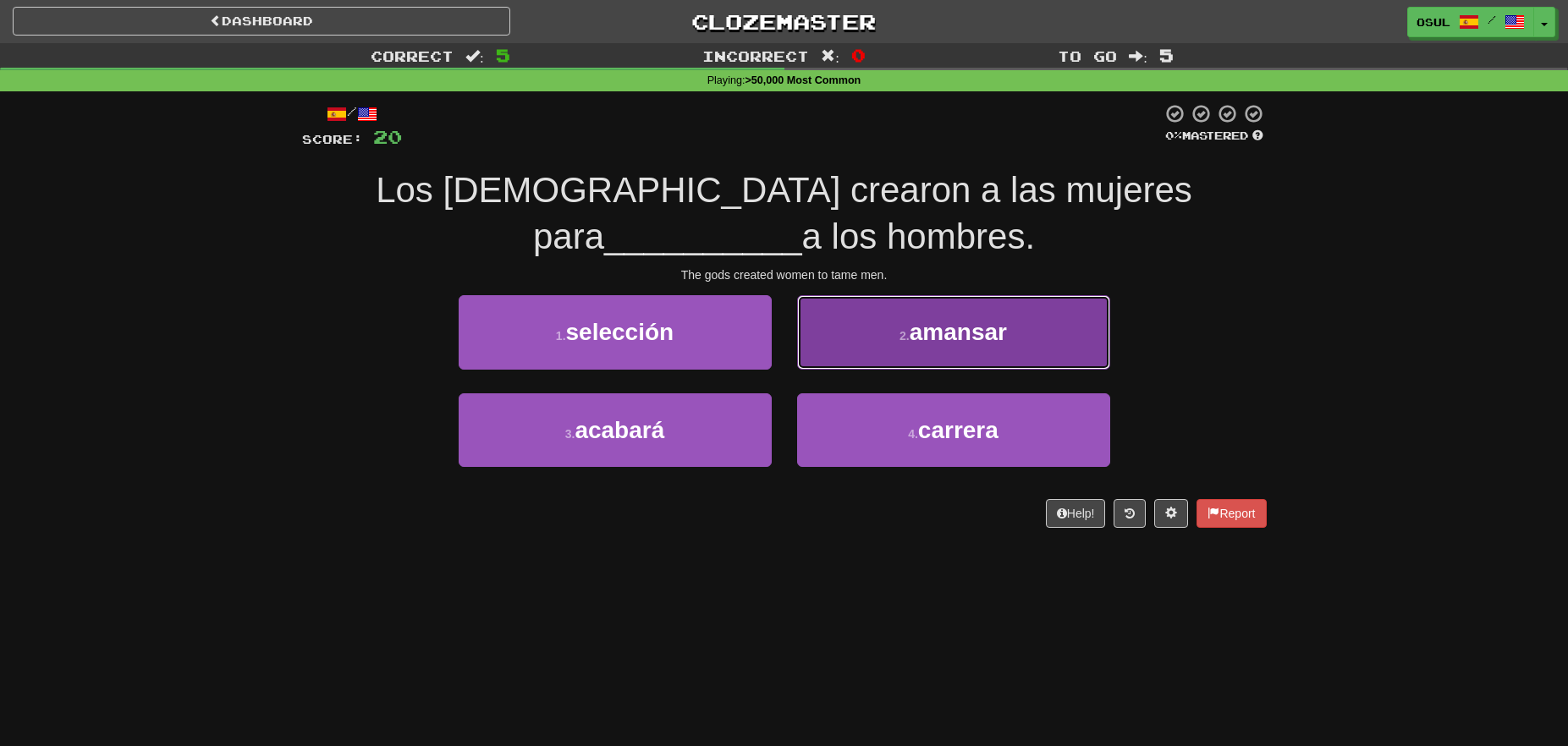
click at [1085, 311] on button "2 . amansar" at bounding box center [953, 331] width 313 height 74
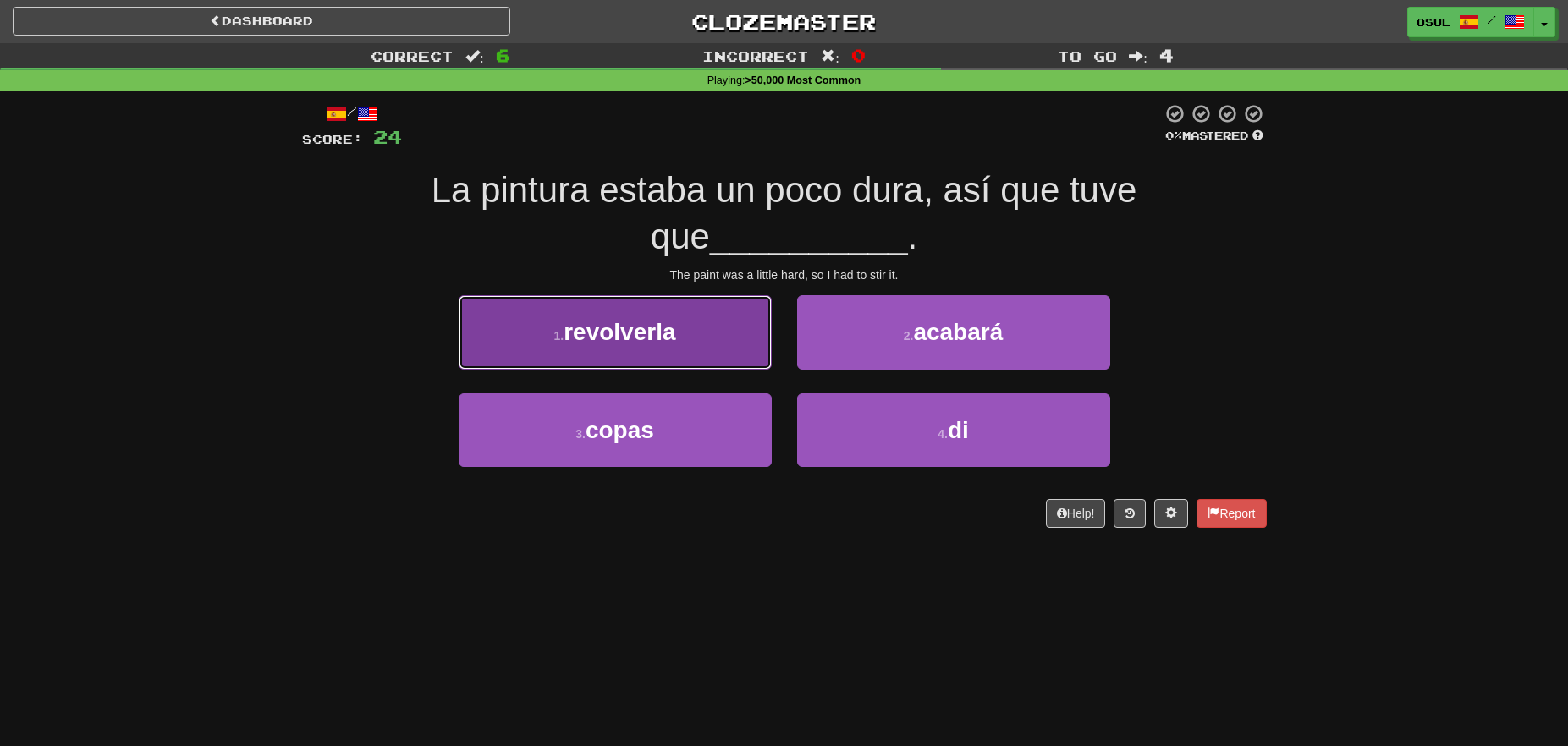
click at [712, 348] on button "1 . revolverla" at bounding box center [615, 331] width 313 height 74
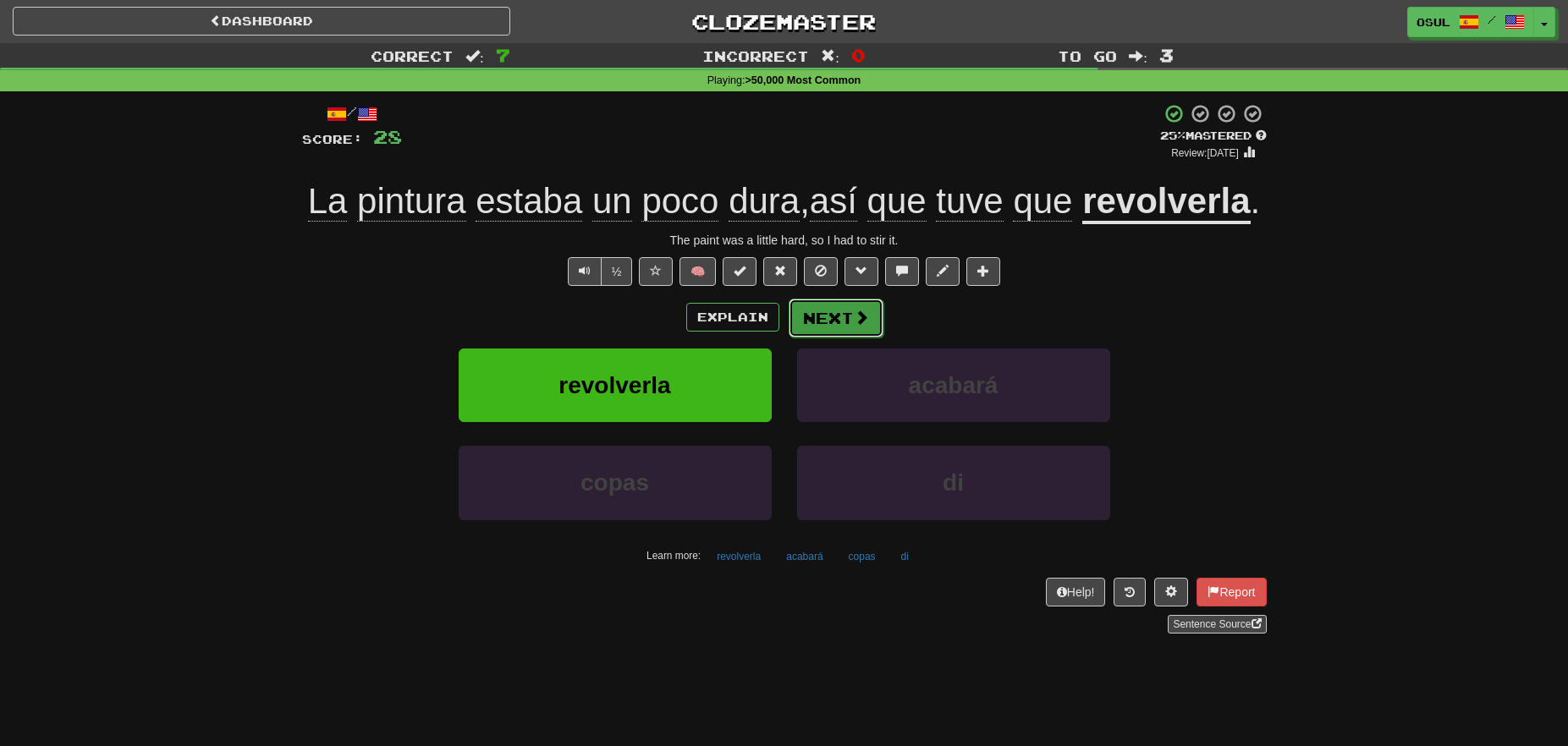
click at [851, 338] on button "Next" at bounding box center [836, 318] width 94 height 39
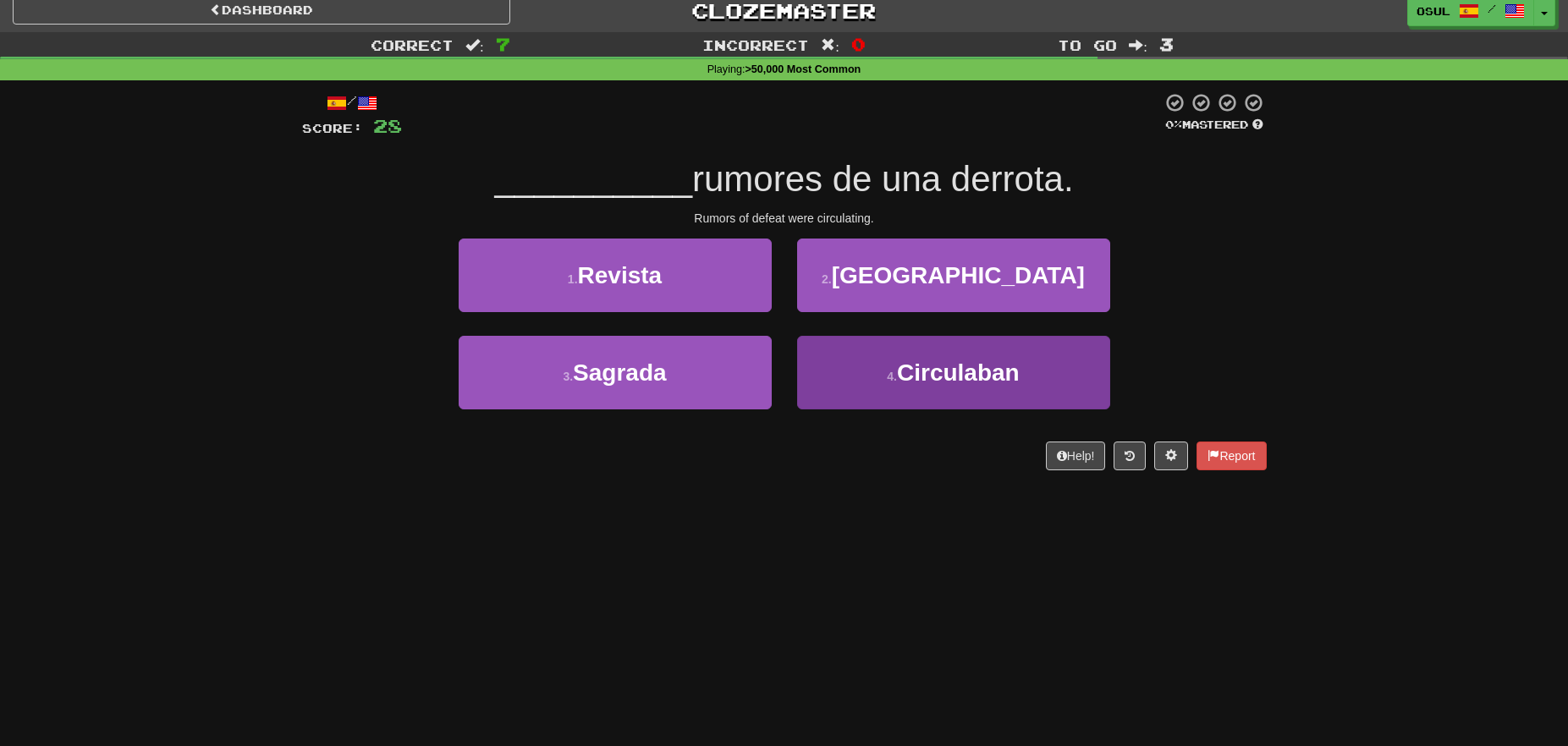
scroll to position [8, 0]
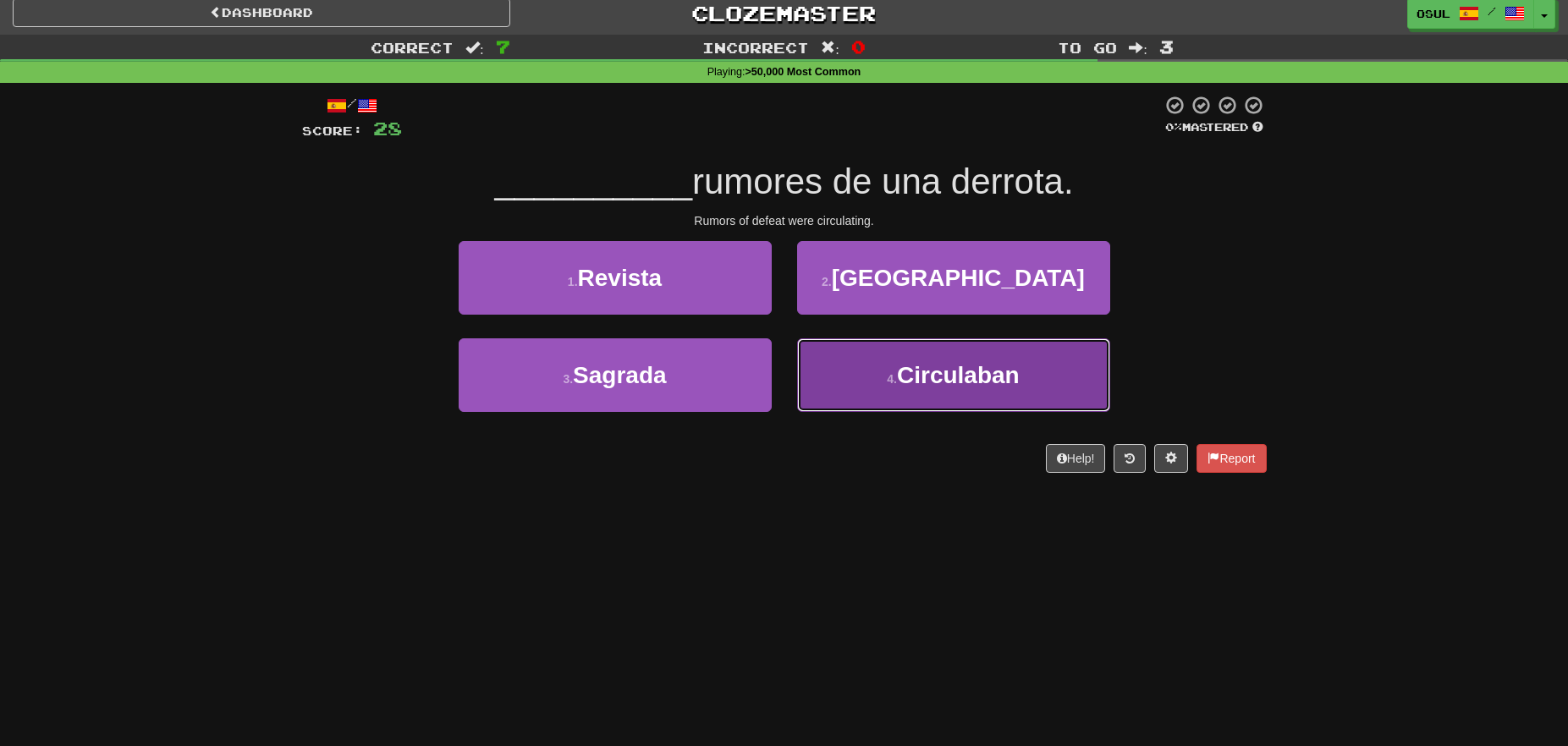
click at [1004, 392] on button "4 . Circulaban" at bounding box center [953, 375] width 313 height 74
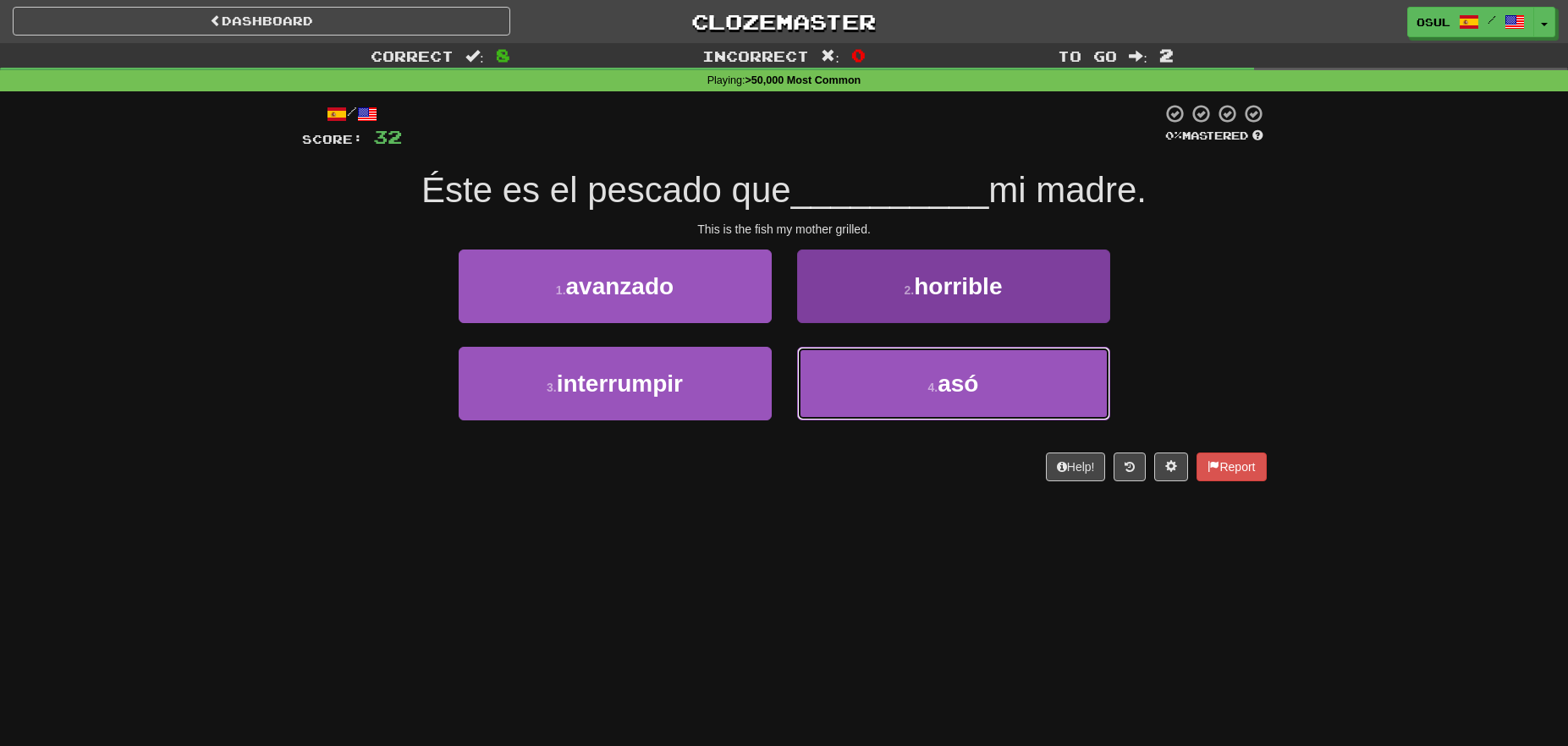
click at [1026, 386] on button "4 . asó" at bounding box center [953, 383] width 313 height 74
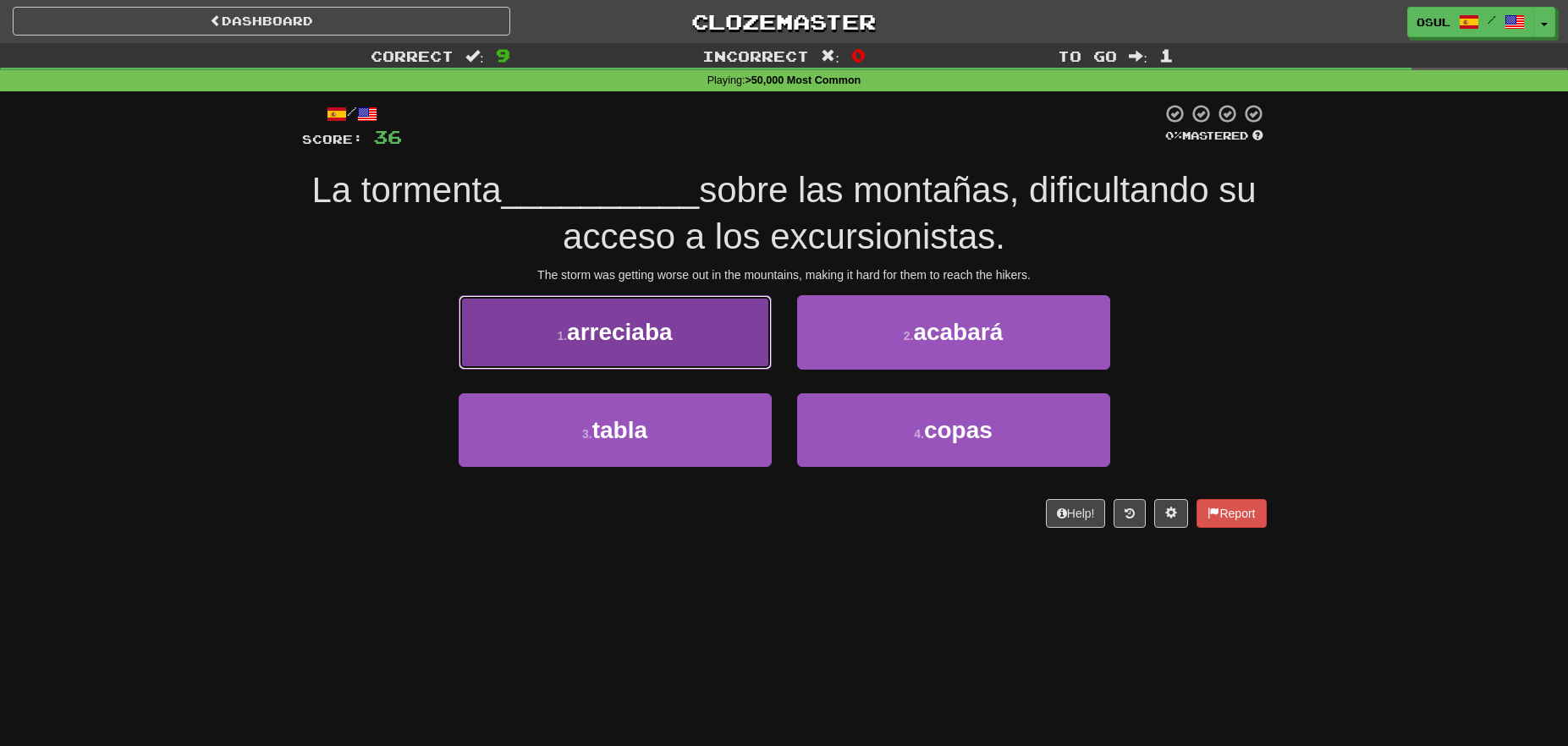
click at [658, 339] on span "arreciaba" at bounding box center [620, 331] width 106 height 26
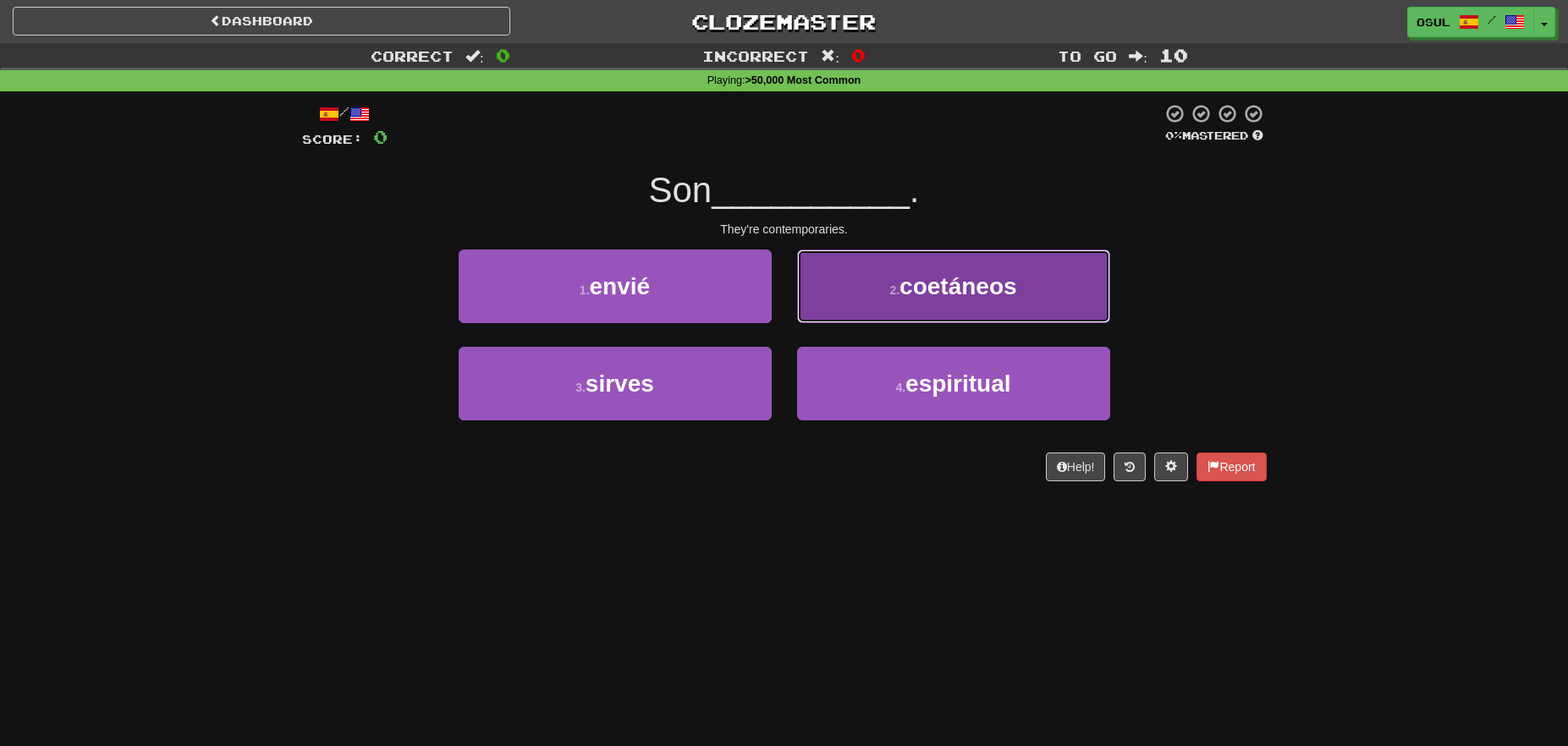
click at [1035, 280] on button "2 . coetáneos" at bounding box center [953, 286] width 313 height 74
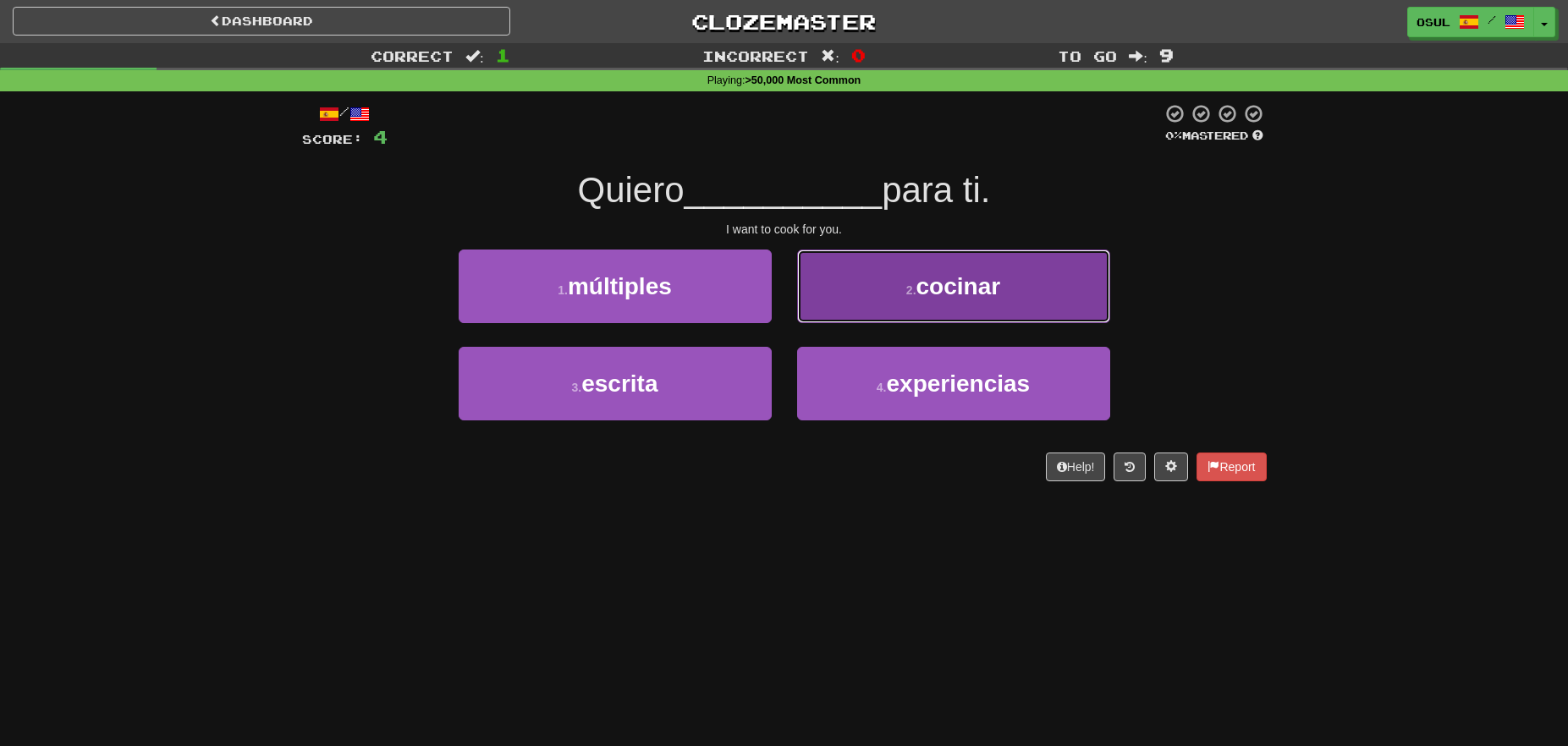
click at [1027, 309] on button "2 . cocinar" at bounding box center [953, 286] width 313 height 74
click at [1061, 298] on button "2 . alarmó" at bounding box center [953, 286] width 313 height 74
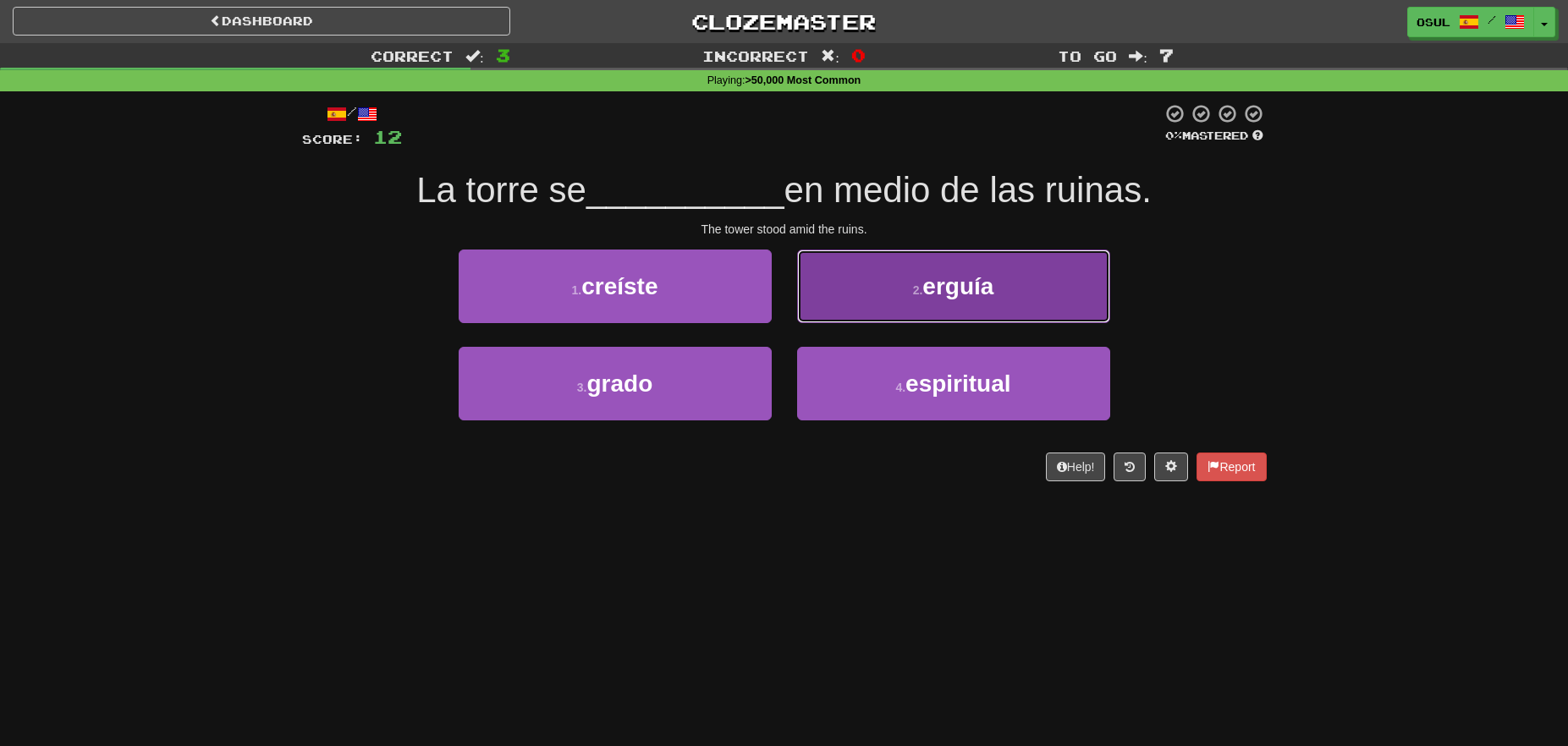
click at [983, 286] on span "erguía" at bounding box center [958, 286] width 71 height 26
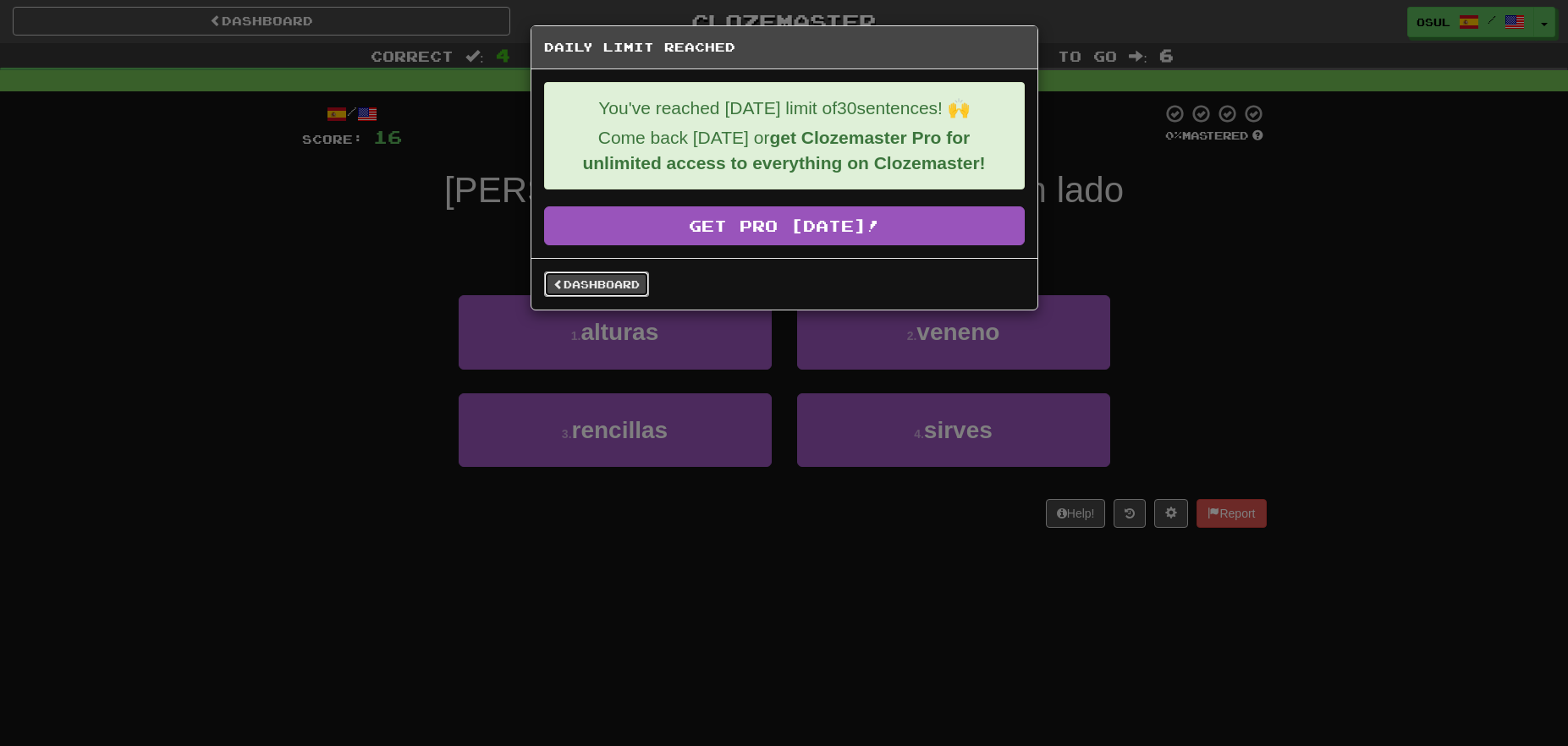
click at [618, 279] on link "Dashboard" at bounding box center [597, 284] width 105 height 25
